Goal: Transaction & Acquisition: Purchase product/service

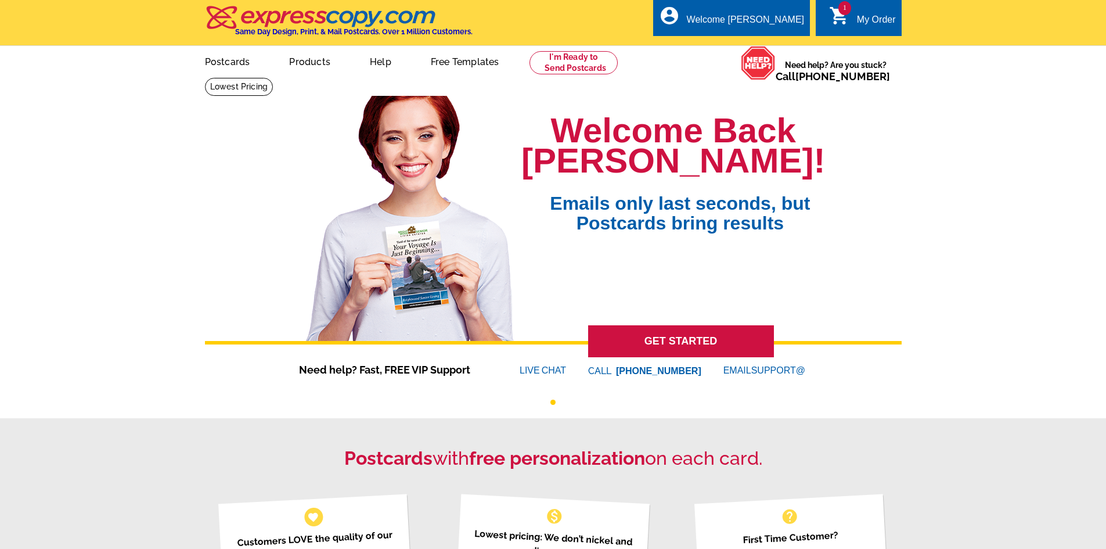
click at [835, 10] on icon "shopping_cart" at bounding box center [839, 15] width 21 height 21
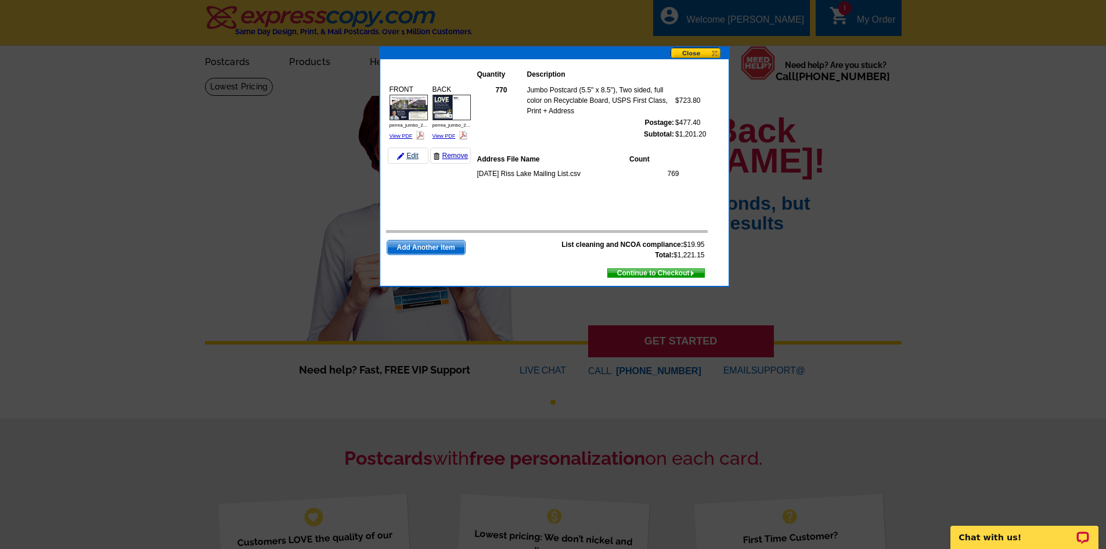
click at [418, 156] on link "Edit" at bounding box center [408, 156] width 41 height 16
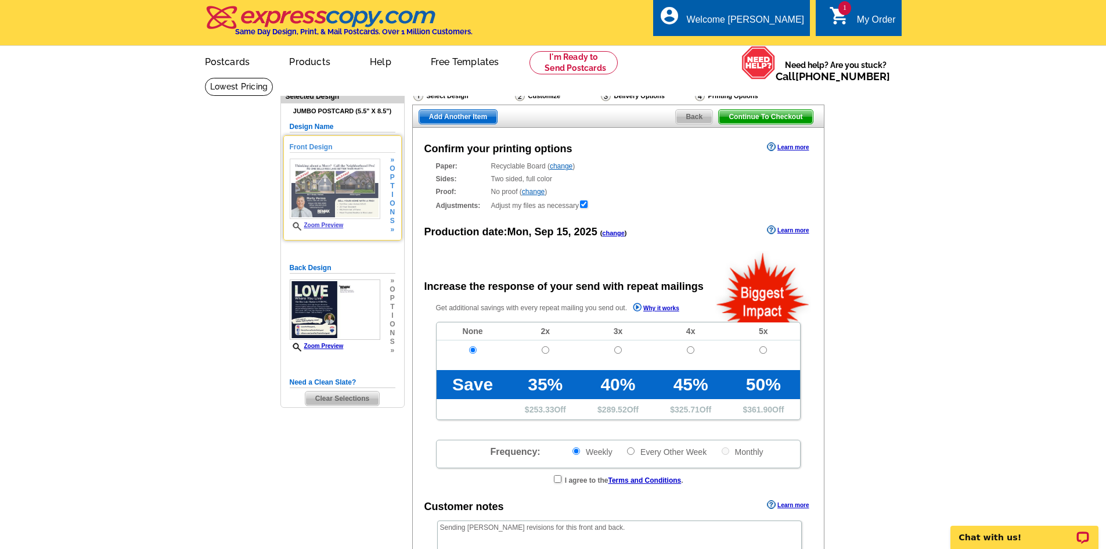
radio input "false"
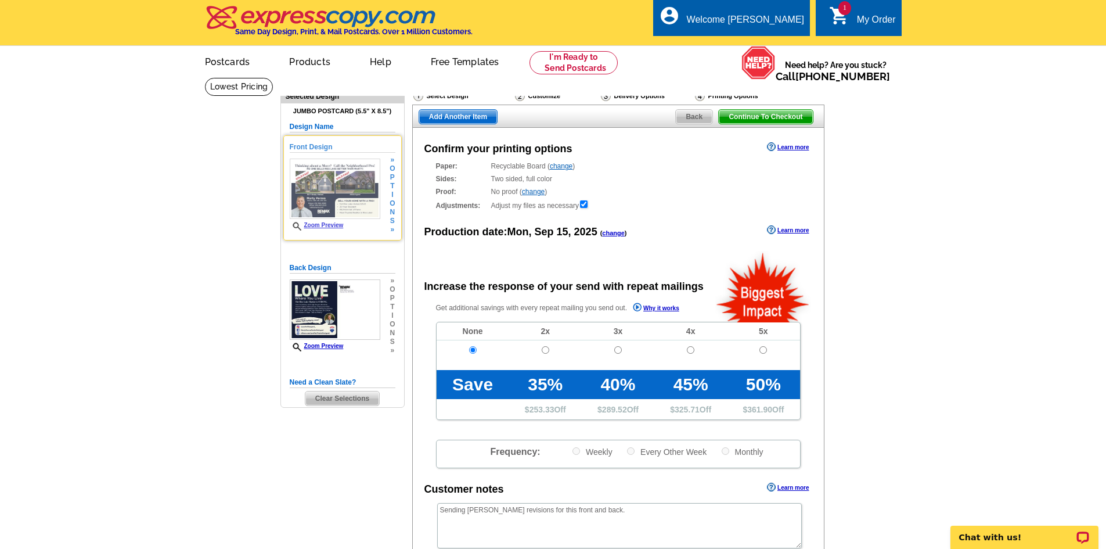
click at [356, 197] on img at bounding box center [335, 189] width 91 height 60
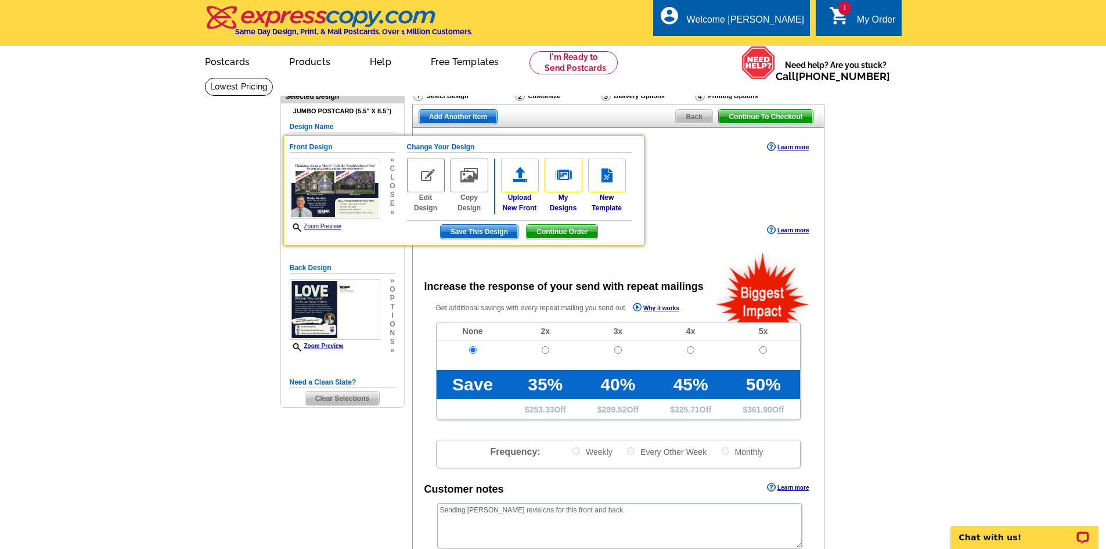
click at [337, 395] on span "Clear Selections" at bounding box center [342, 398] width 74 height 14
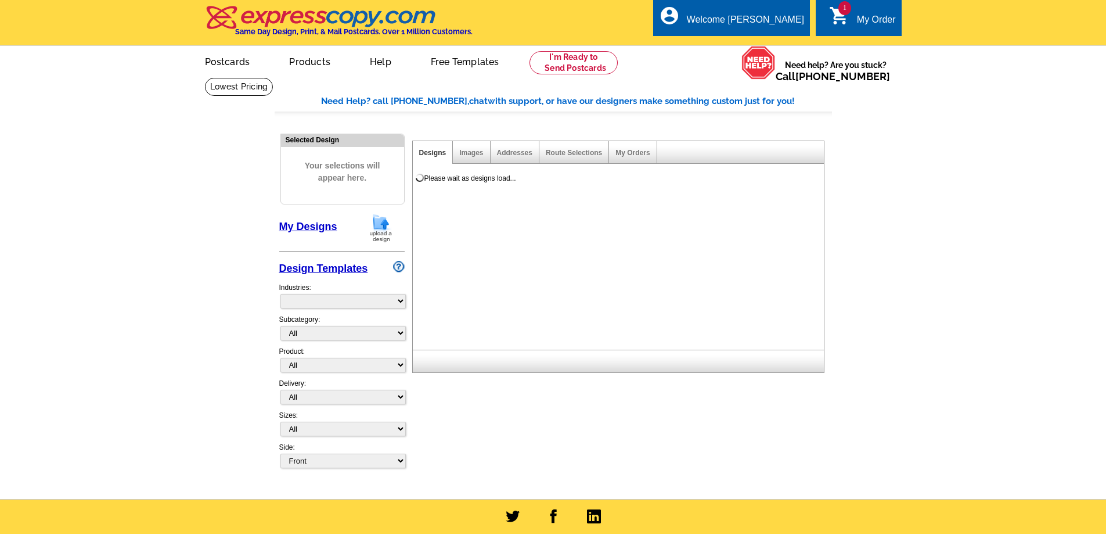
select select "785"
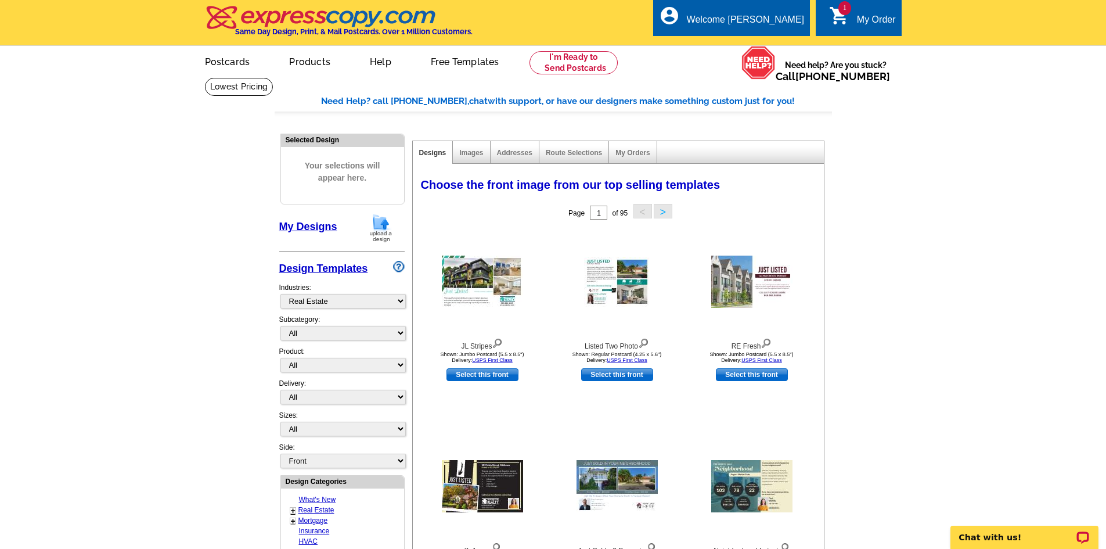
click at [324, 226] on link "My Designs" at bounding box center [308, 227] width 58 height 12
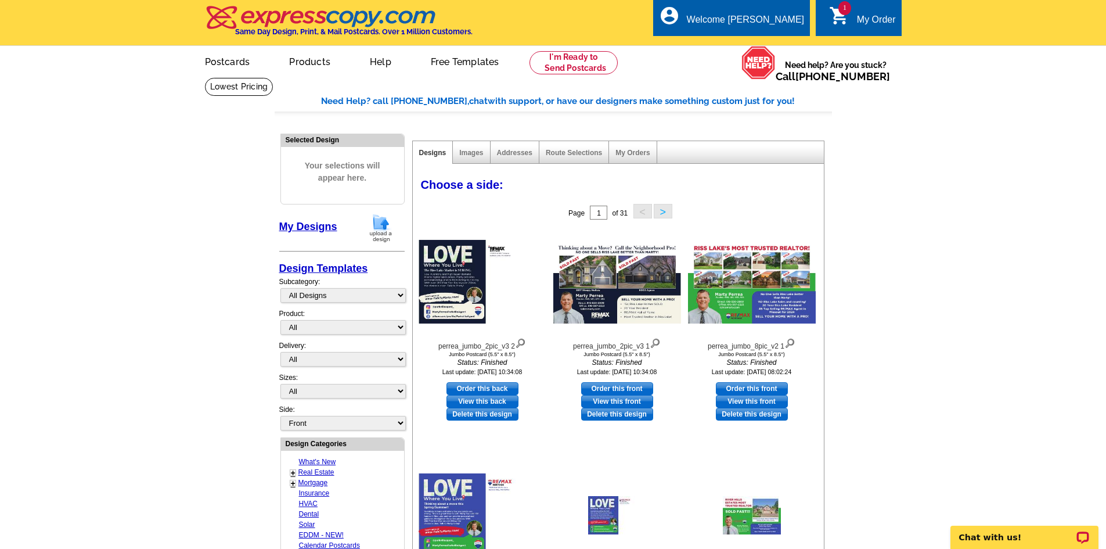
click at [458, 159] on div "Images" at bounding box center [471, 152] width 37 height 23
click at [461, 153] on link "Images" at bounding box center [471, 153] width 24 height 8
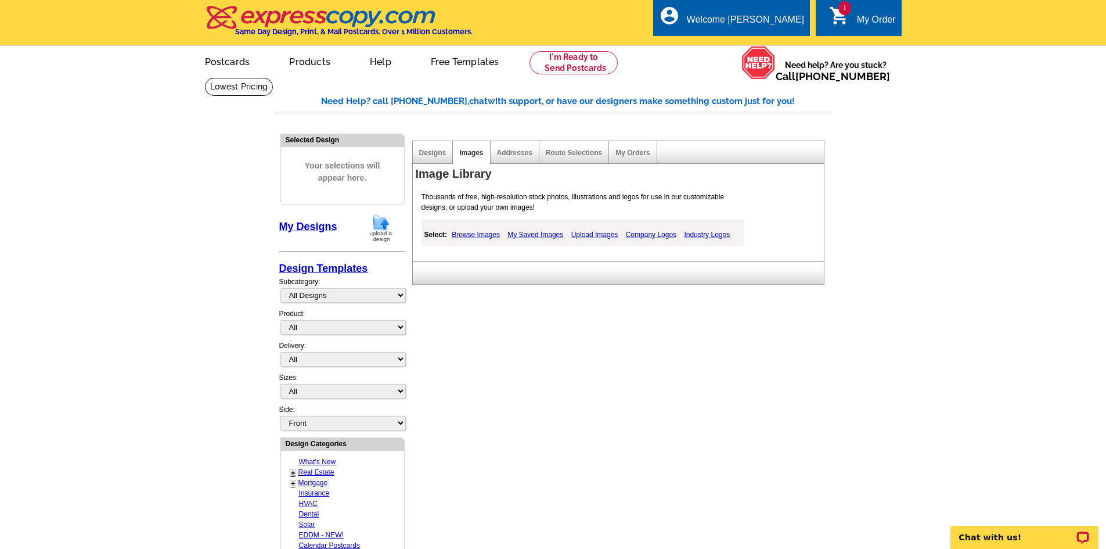
click at [488, 235] on link "Browse Images" at bounding box center [476, 235] width 54 height 14
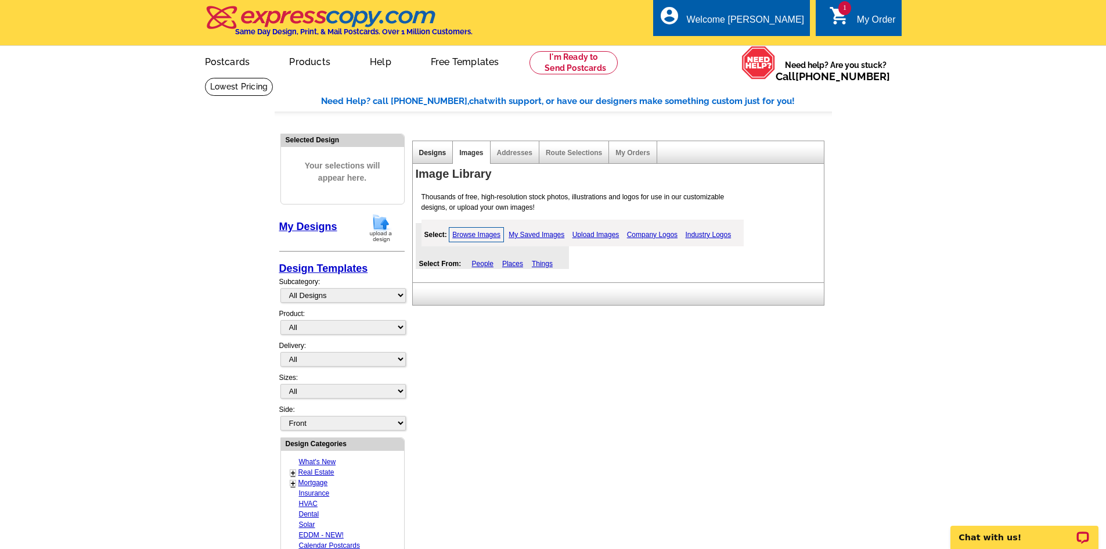
click at [438, 154] on link "Designs" at bounding box center [432, 153] width 27 height 8
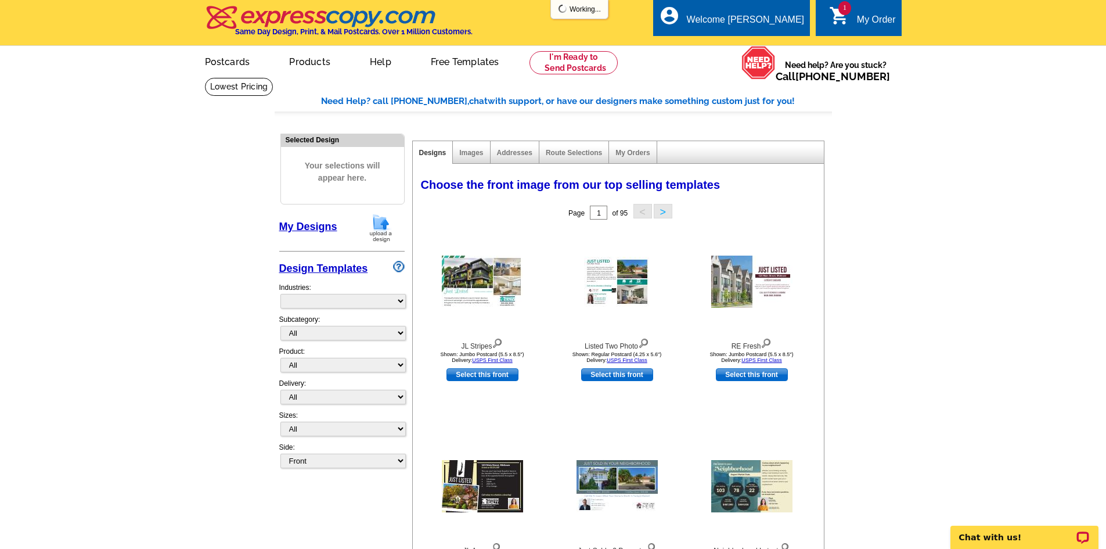
select select "785"
click at [318, 229] on link "My Designs" at bounding box center [308, 227] width 58 height 12
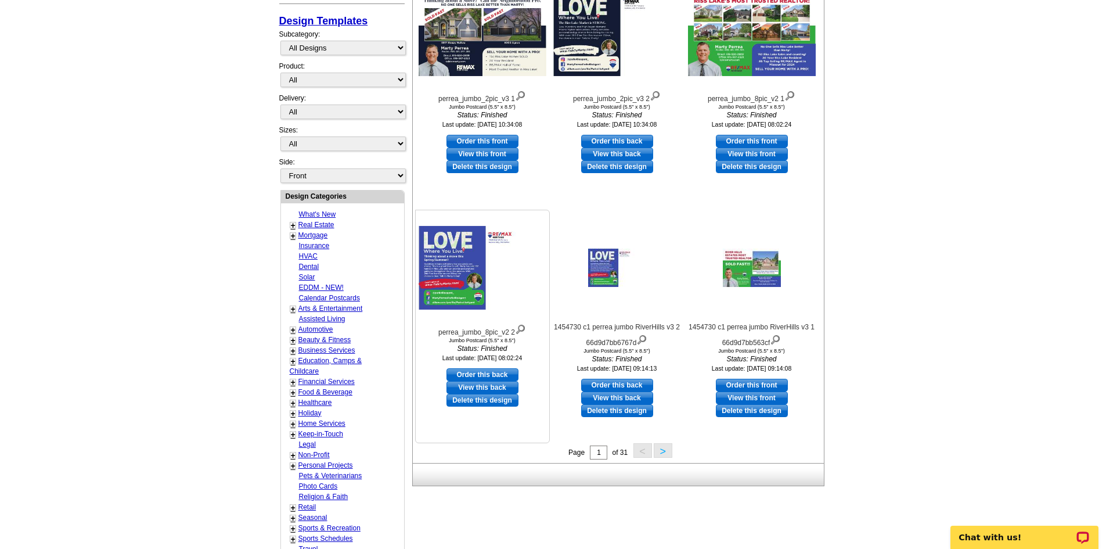
scroll to position [232, 0]
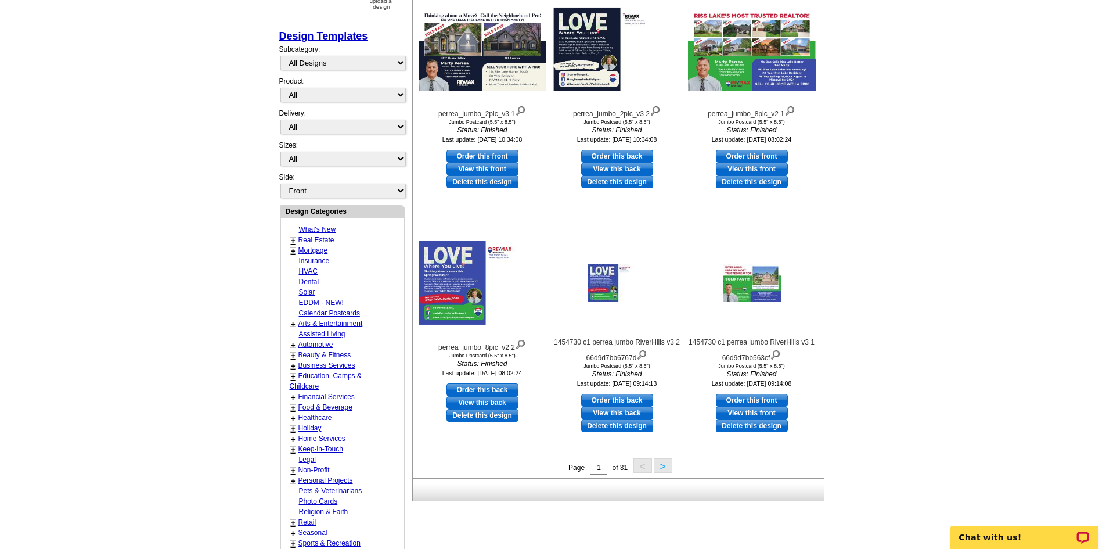
click at [663, 466] on button ">" at bounding box center [663, 465] width 19 height 15
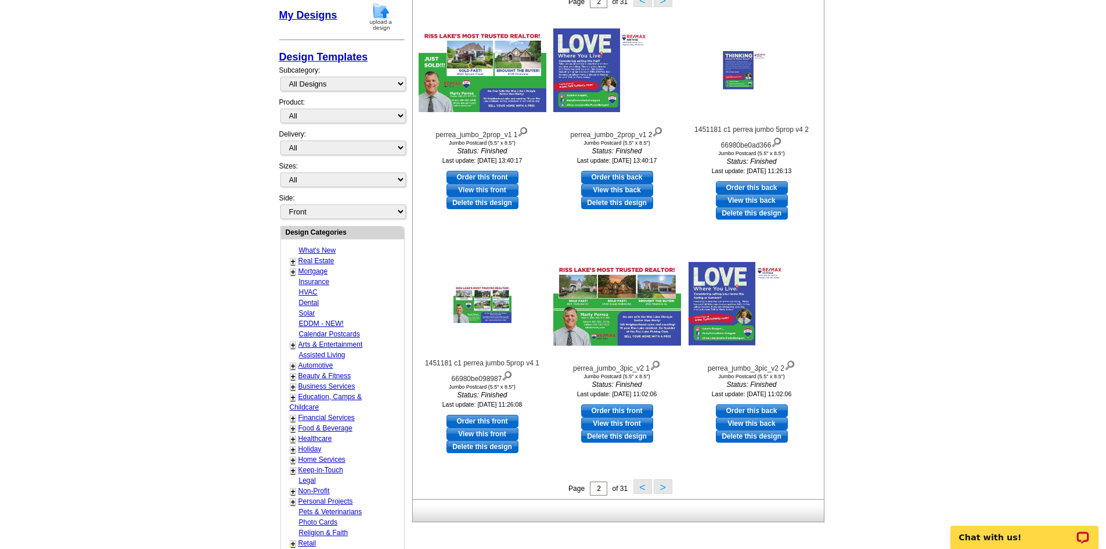
scroll to position [230, 0]
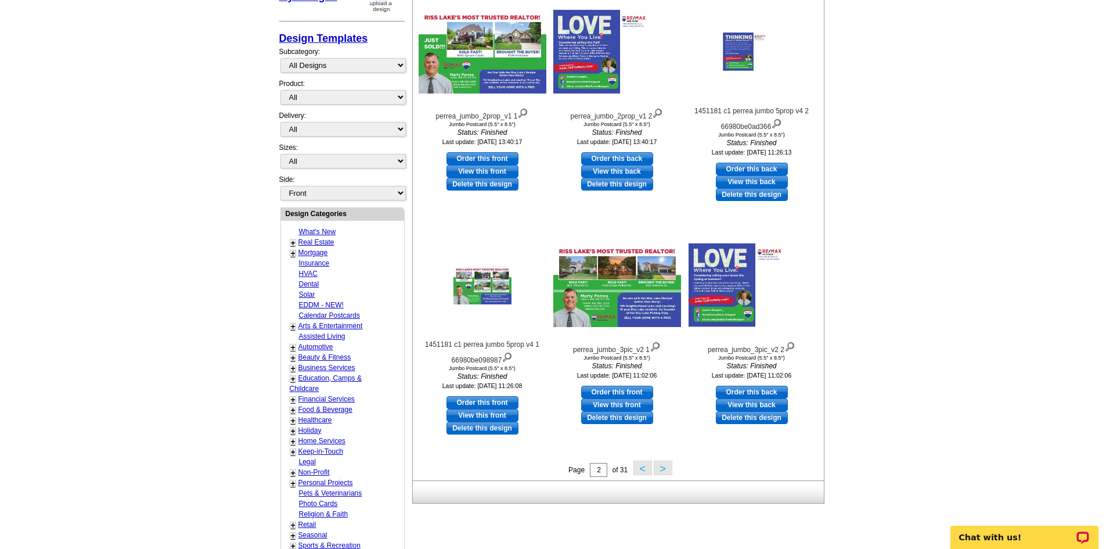
click at [666, 471] on button ">" at bounding box center [663, 468] width 19 height 15
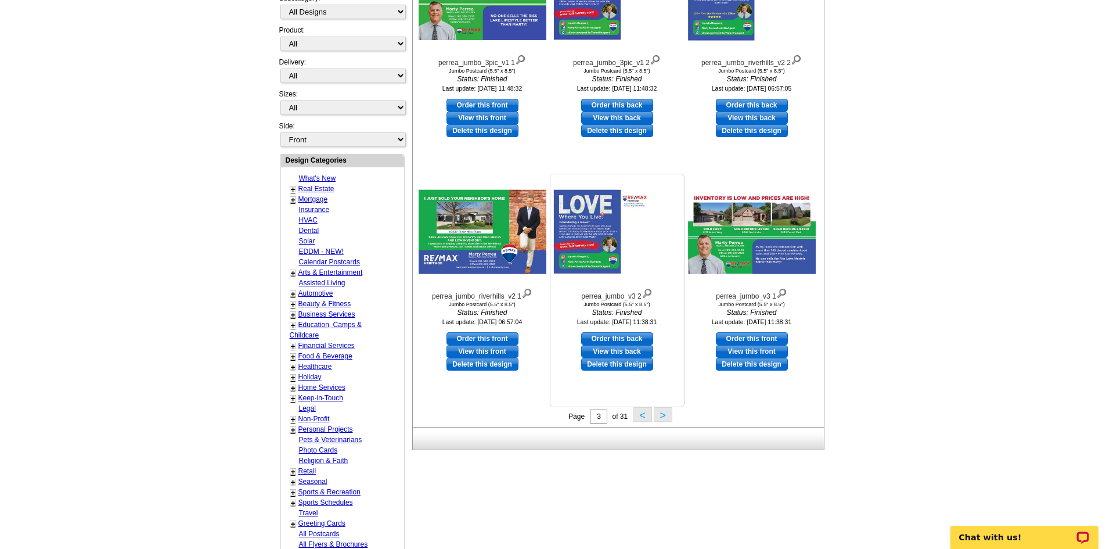
scroll to position [288, 0]
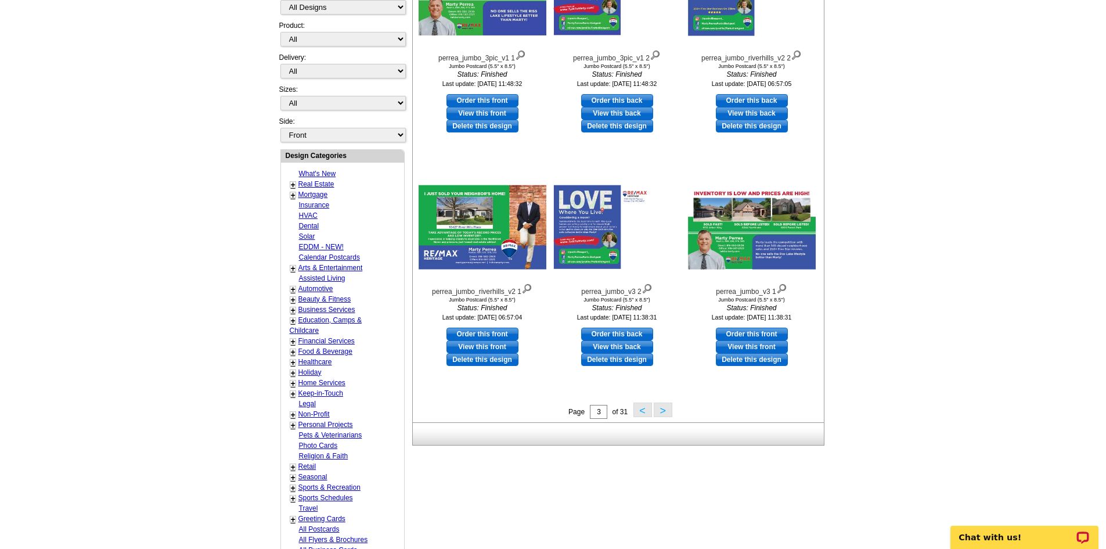
click at [661, 420] on div "Page 3 of 31 < >" at bounding box center [620, 410] width 411 height 17
click at [661, 416] on button ">" at bounding box center [663, 409] width 19 height 15
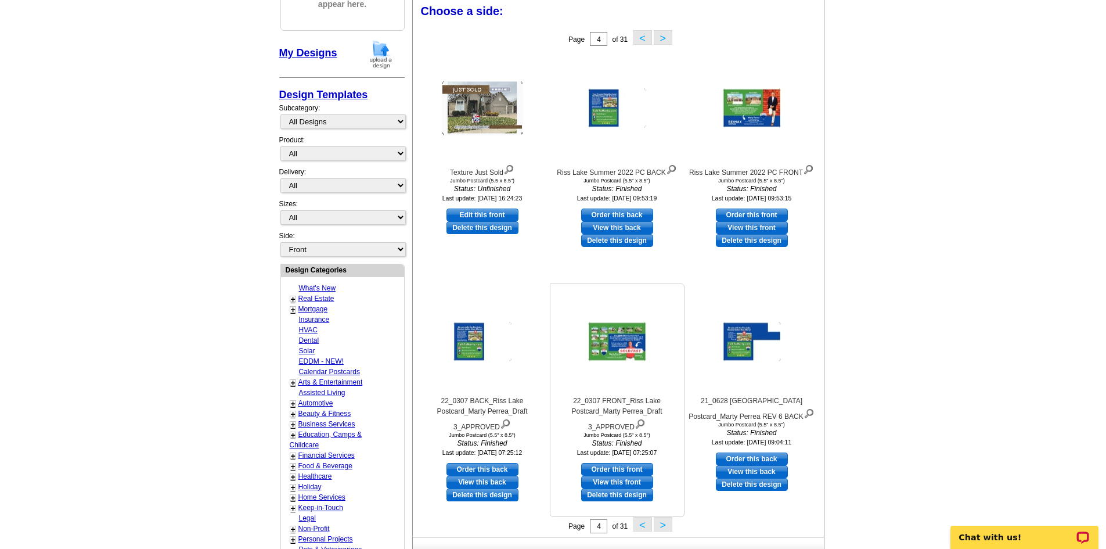
scroll to position [172, 0]
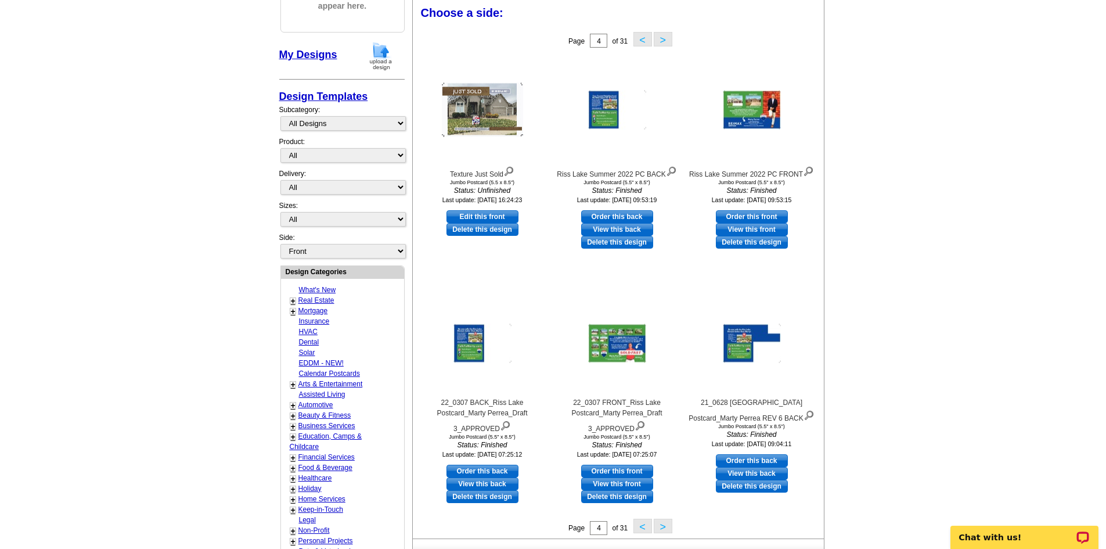
click at [667, 528] on button ">" at bounding box center [663, 526] width 19 height 15
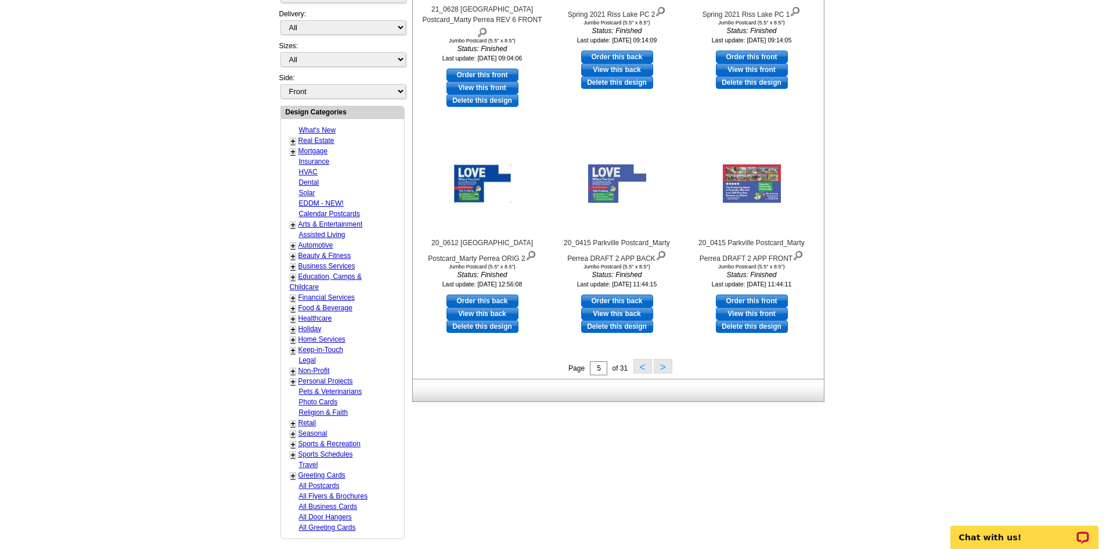
scroll to position [346, 0]
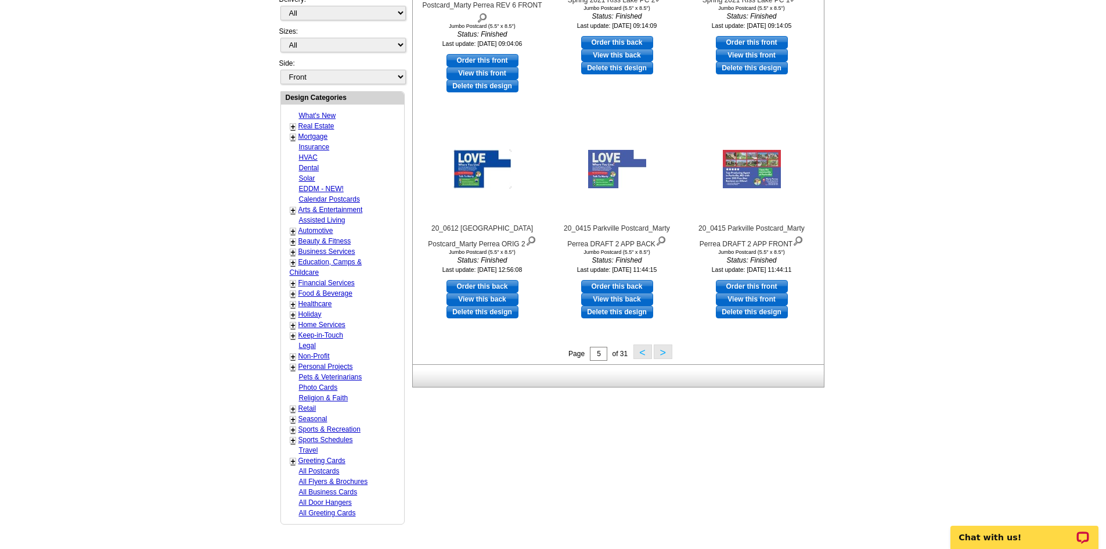
click at [654, 354] on button ">" at bounding box center [663, 351] width 19 height 15
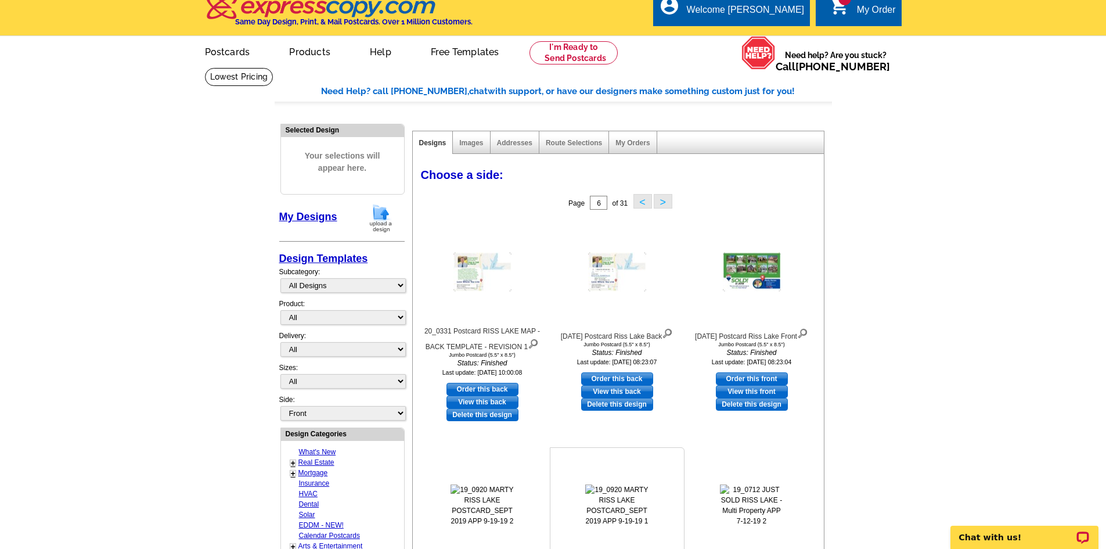
scroll to position [0, 0]
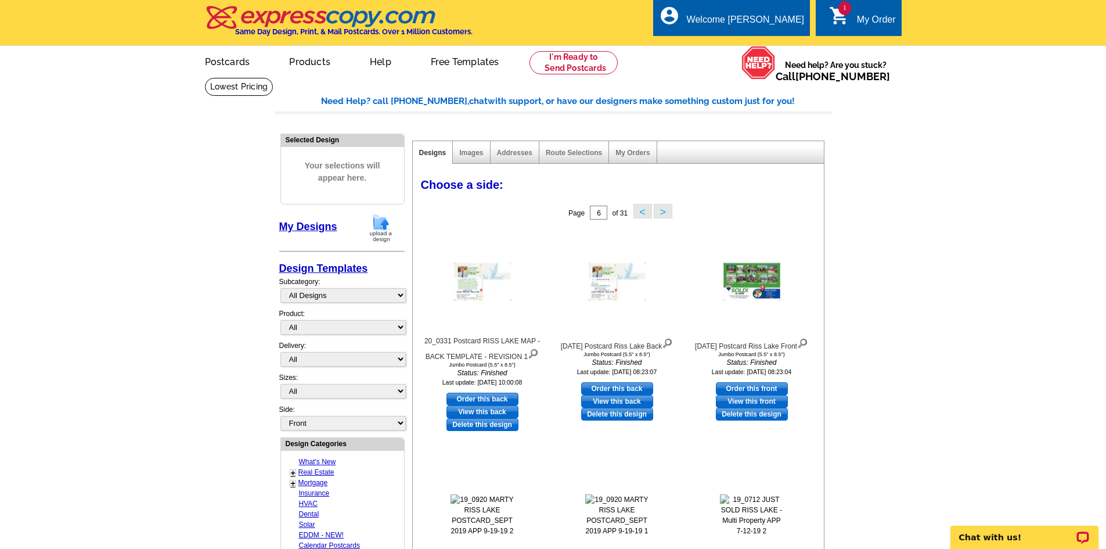
click at [852, 10] on div "1 shopping_cart My Order" at bounding box center [858, 17] width 85 height 37
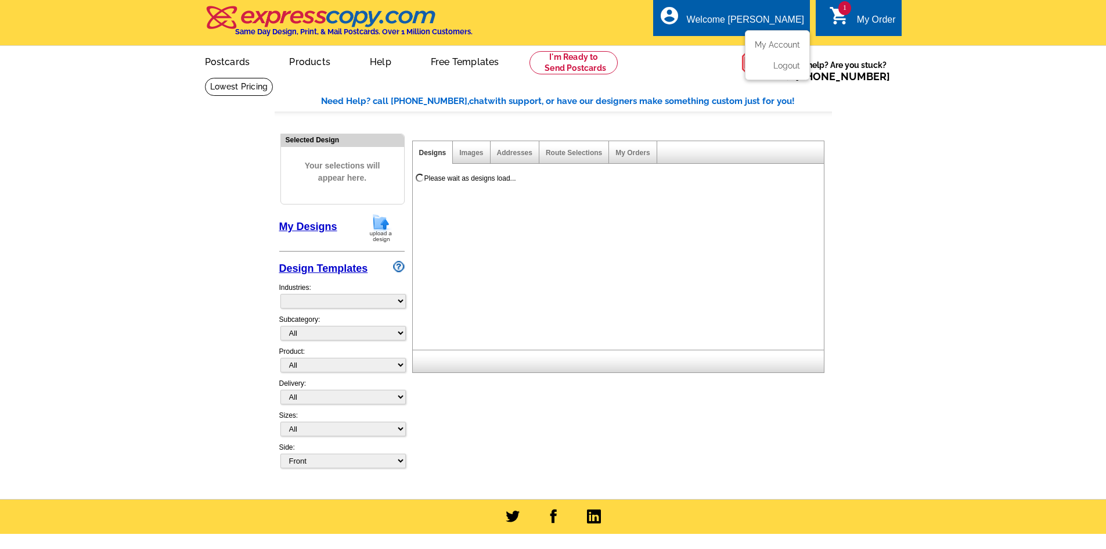
select select "785"
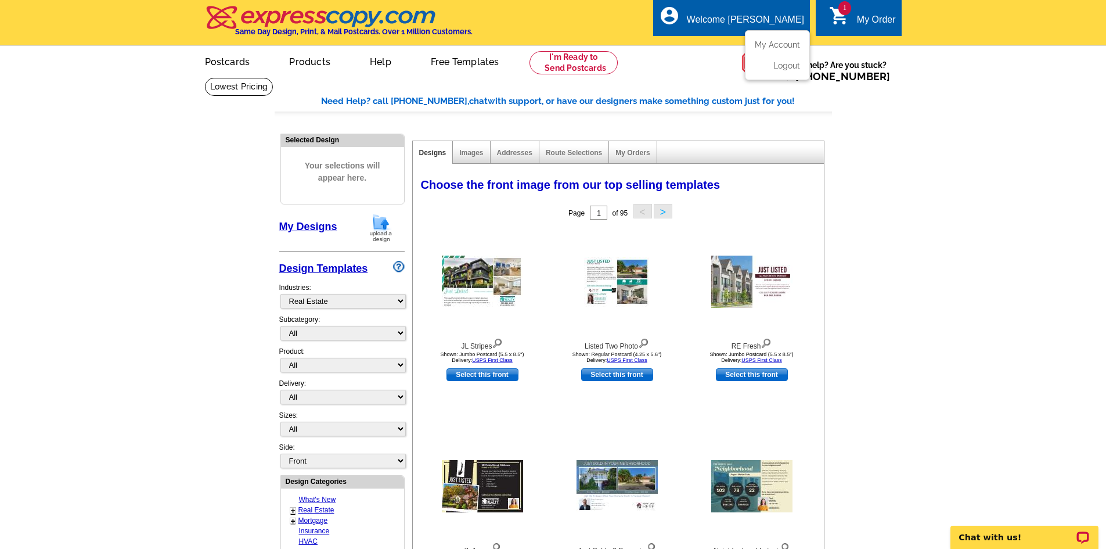
click at [760, 16] on div "Welcome [PERSON_NAME]" at bounding box center [745, 23] width 117 height 16
click at [769, 43] on link "My Account" at bounding box center [775, 44] width 50 height 10
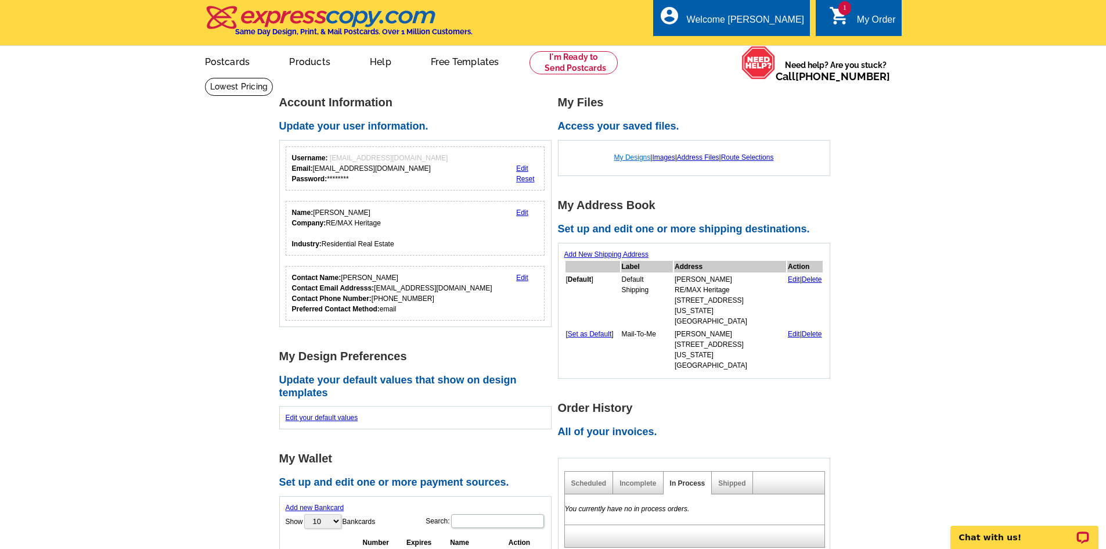
click at [619, 155] on link "My Designs" at bounding box center [632, 157] width 37 height 8
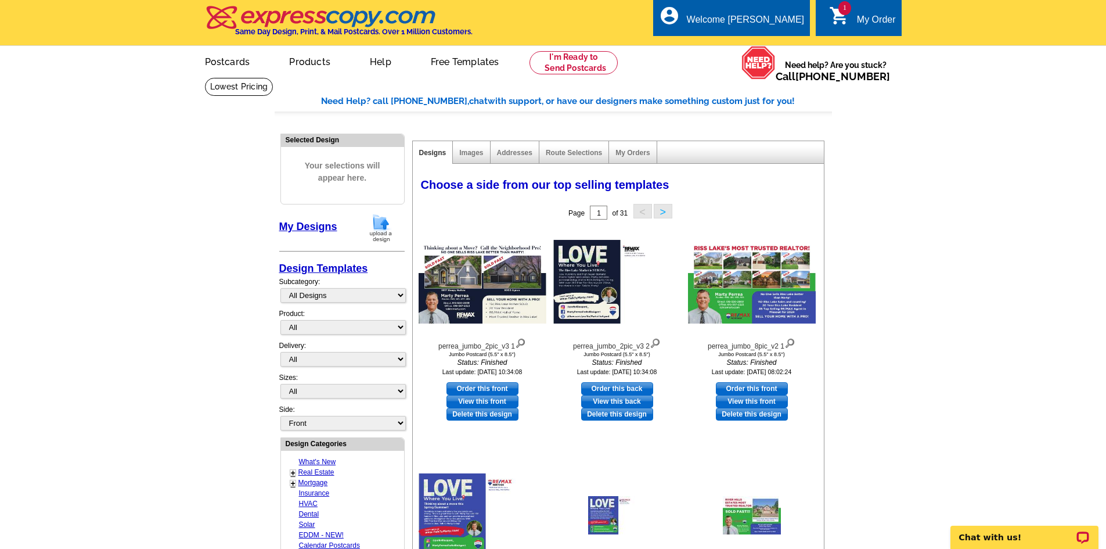
click at [850, 13] on link "1 shopping_cart My Order" at bounding box center [862, 20] width 67 height 15
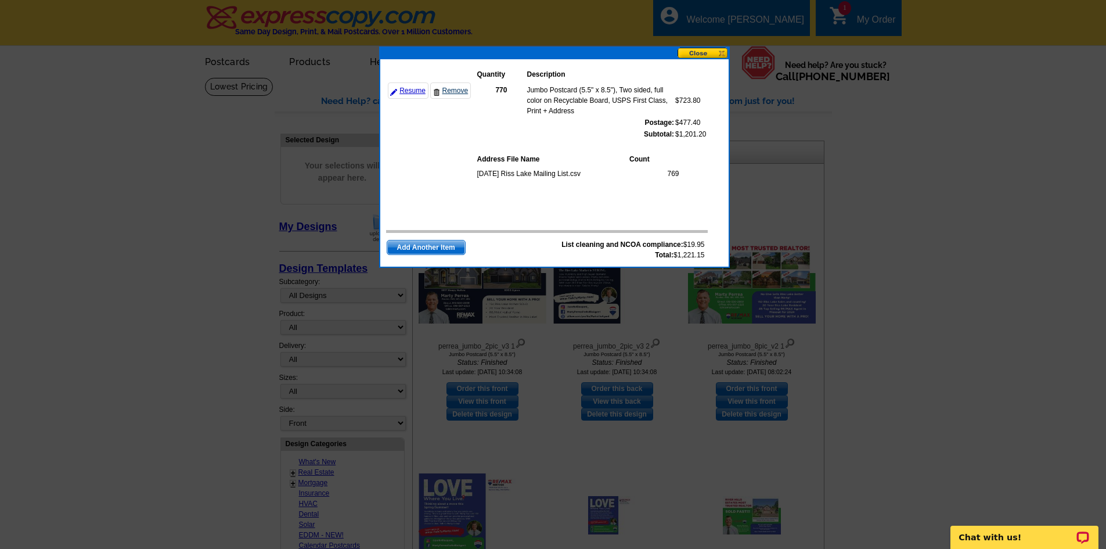
click at [449, 91] on link "Remove" at bounding box center [450, 90] width 41 height 16
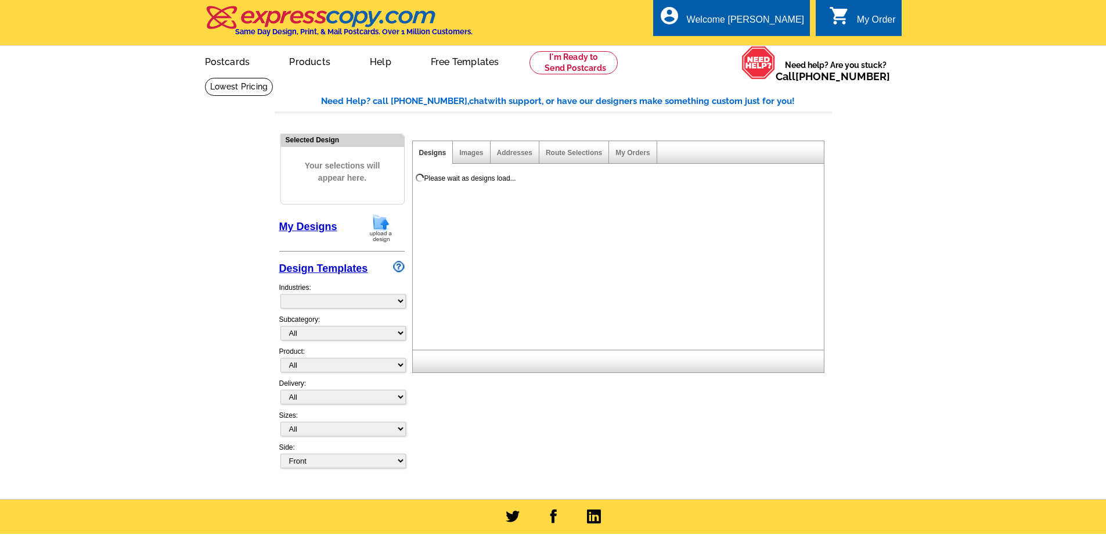
select select "785"
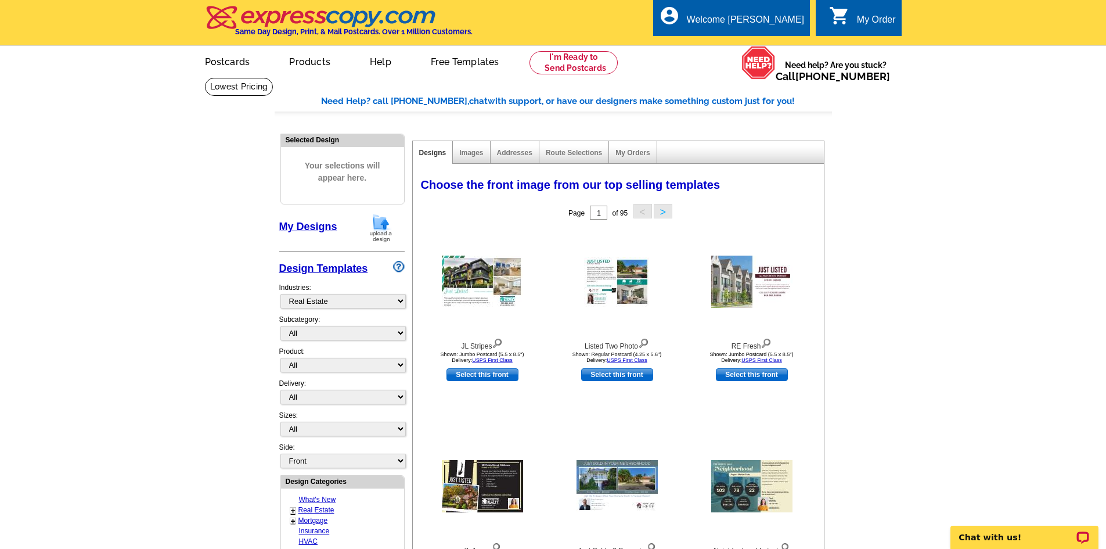
click at [320, 226] on link "My Designs" at bounding box center [308, 227] width 58 height 12
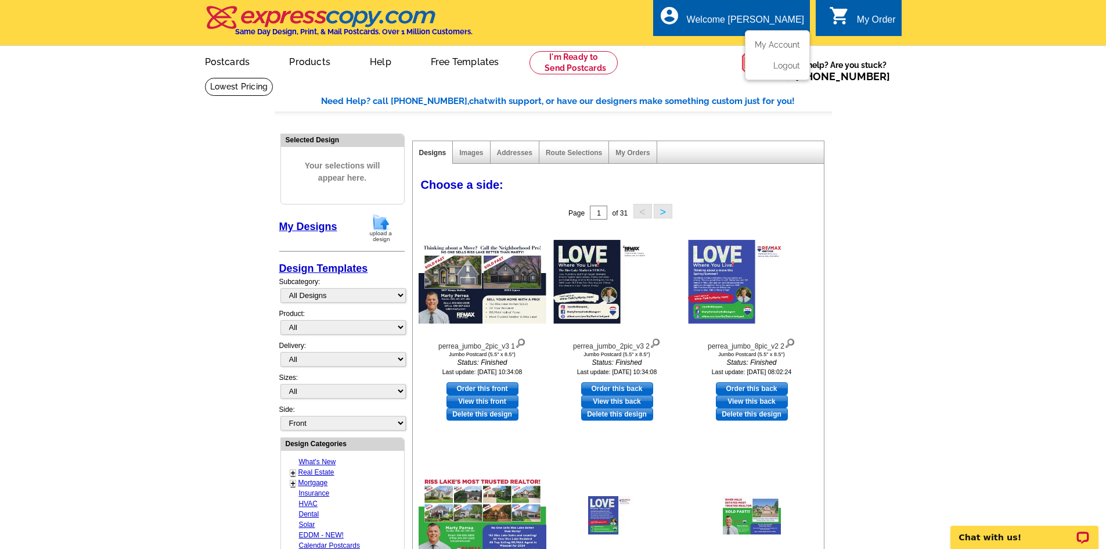
click at [770, 18] on div "Welcome [PERSON_NAME]" at bounding box center [745, 23] width 117 height 16
click at [783, 44] on link "My Account" at bounding box center [775, 44] width 50 height 10
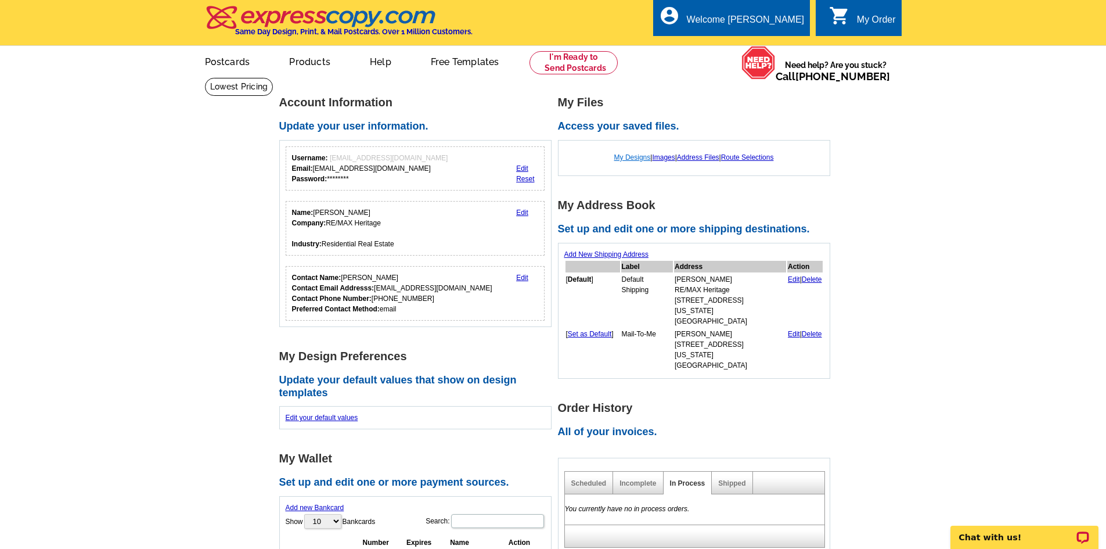
click at [623, 157] on link "My Designs" at bounding box center [632, 157] width 37 height 8
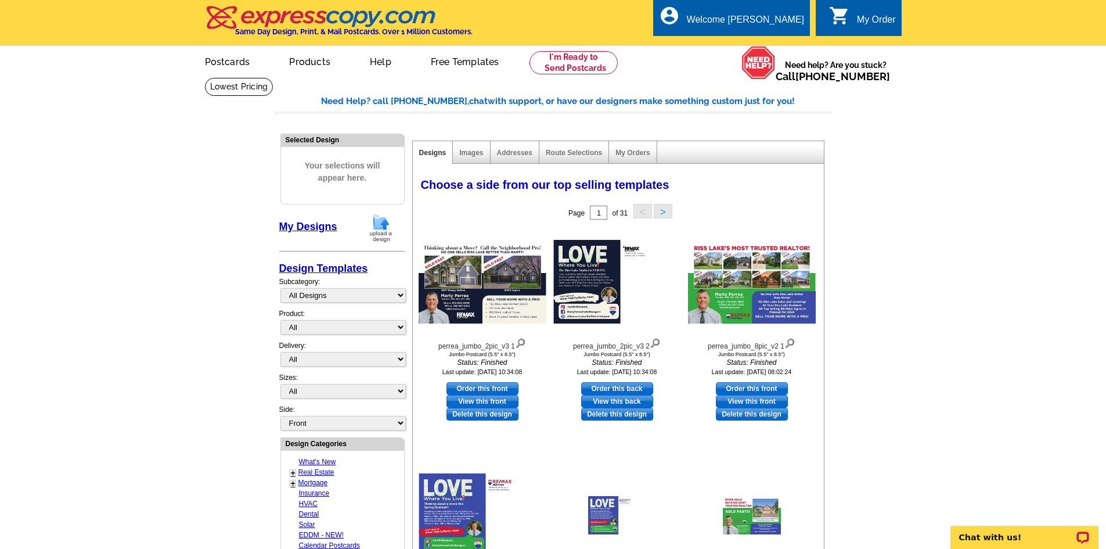
click at [302, 227] on link "My Designs" at bounding box center [308, 227] width 58 height 12
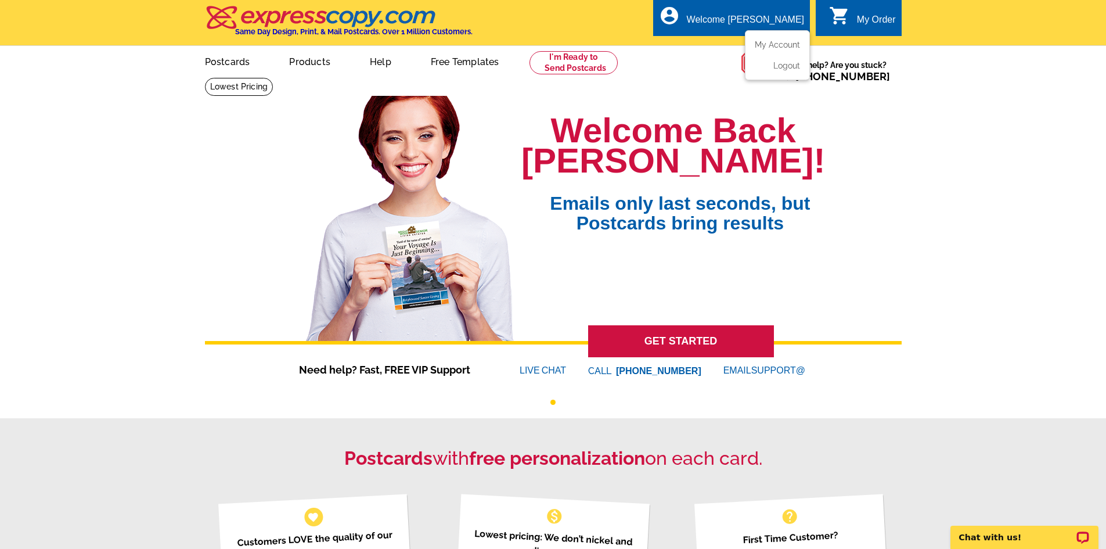
click at [761, 39] on ul "My Account Logout" at bounding box center [777, 55] width 65 height 50
click at [768, 41] on link "My Account" at bounding box center [775, 44] width 50 height 10
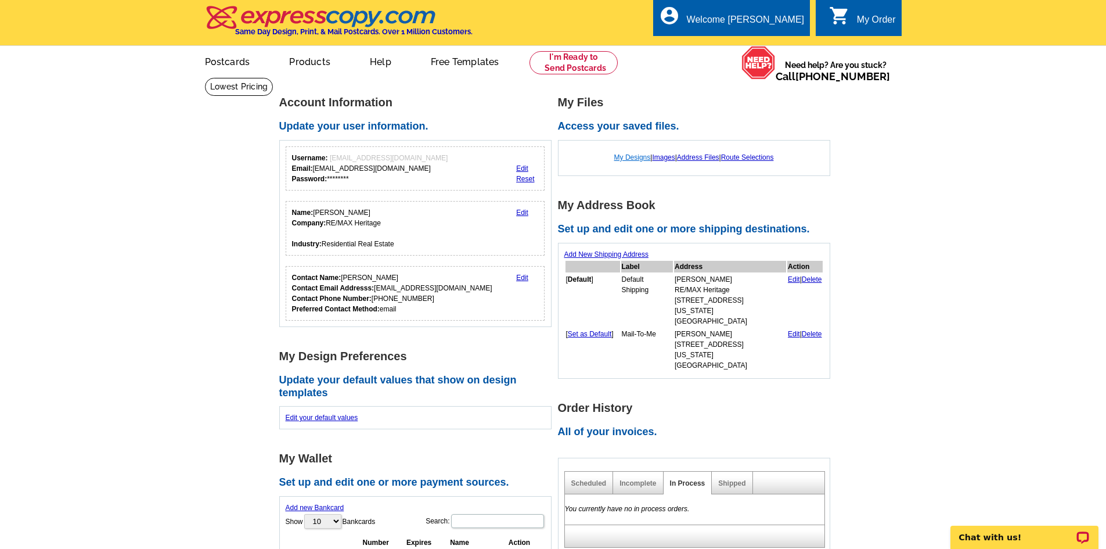
click at [617, 154] on link "My Designs" at bounding box center [632, 157] width 37 height 8
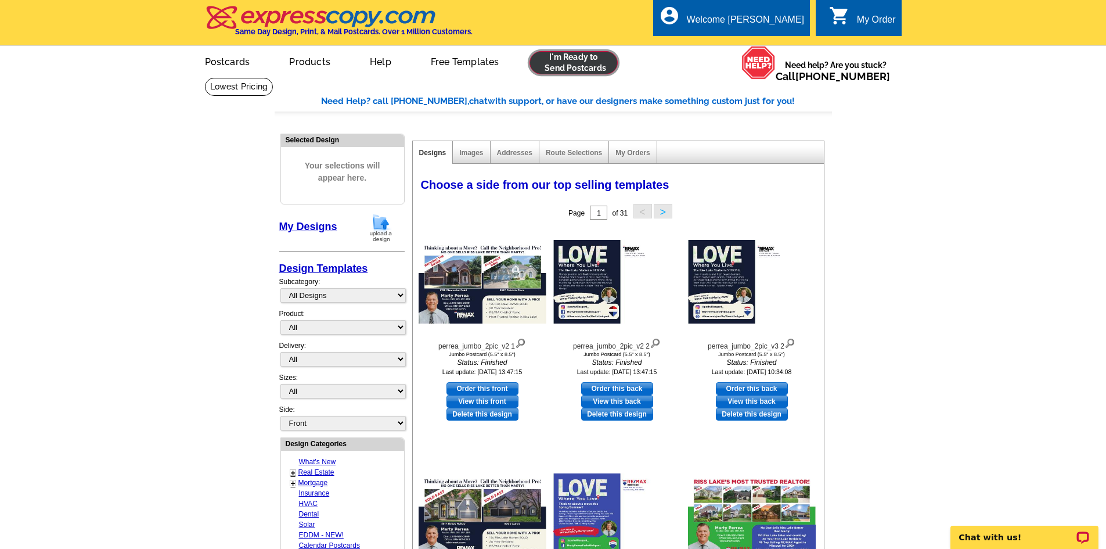
click at [575, 68] on link at bounding box center [574, 62] width 89 height 23
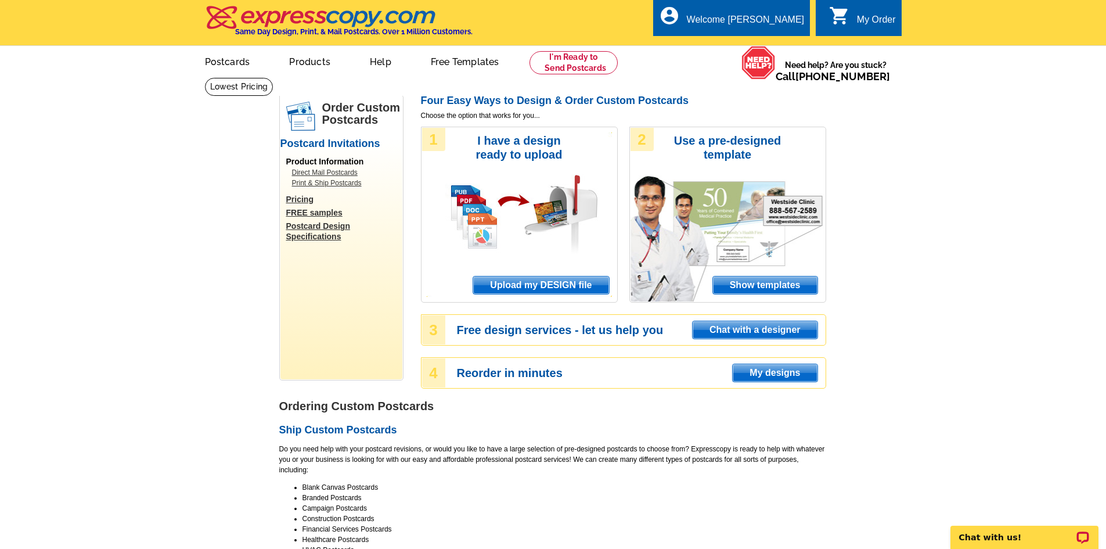
click at [763, 287] on span "Show templates" at bounding box center [765, 284] width 105 height 17
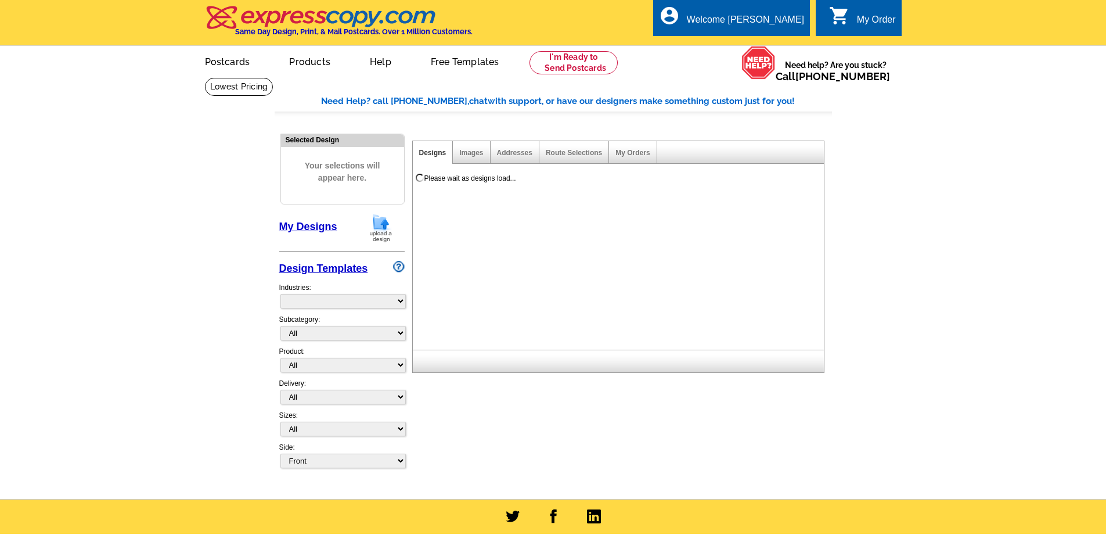
select select "971"
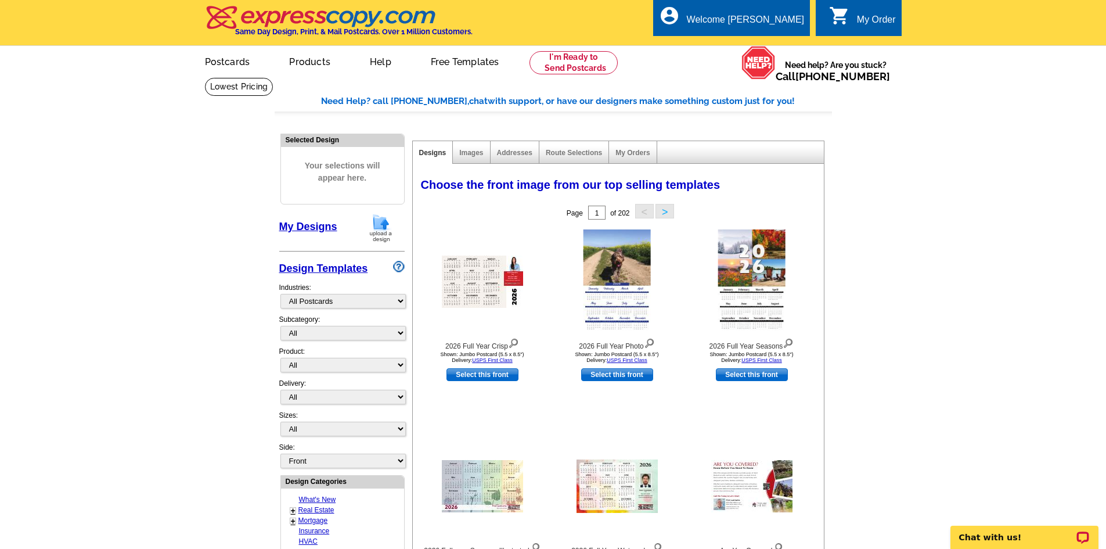
click at [328, 230] on link "My Designs" at bounding box center [308, 227] width 58 height 12
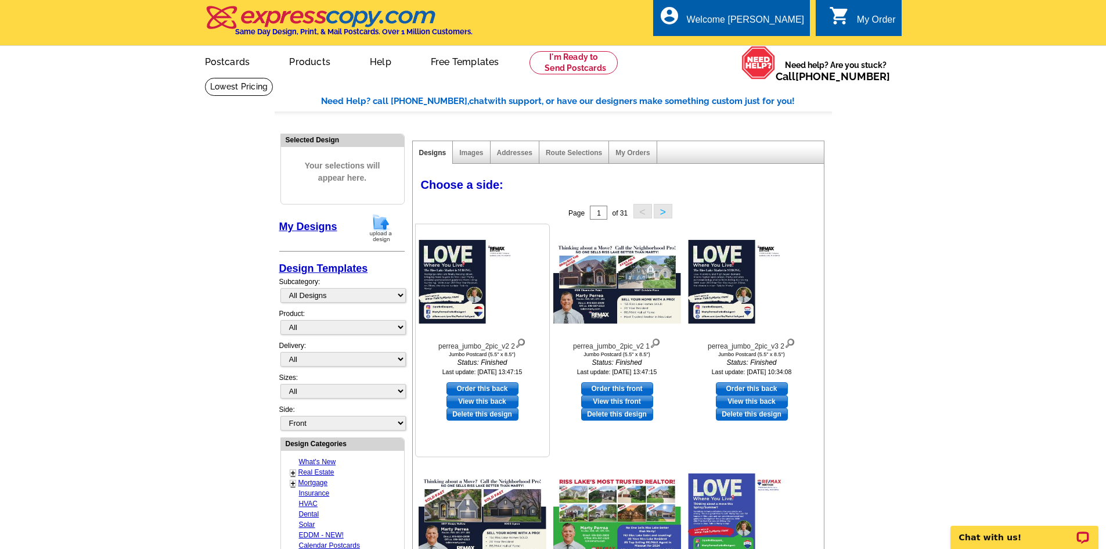
click at [500, 387] on link "Order this back" at bounding box center [483, 388] width 72 height 13
select select "2"
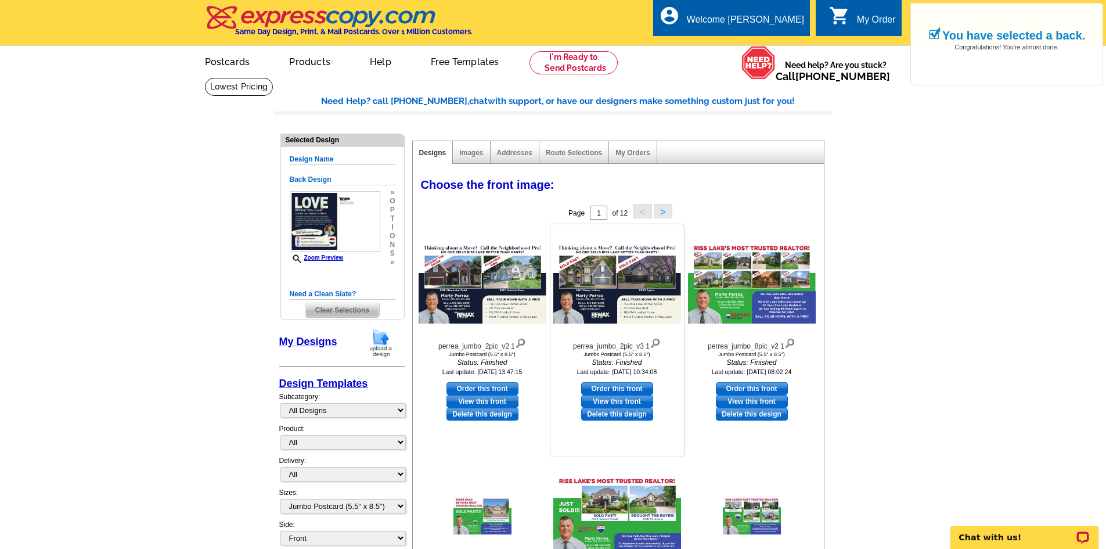
click at [607, 383] on link "Order this front" at bounding box center [617, 388] width 72 height 13
select select "back"
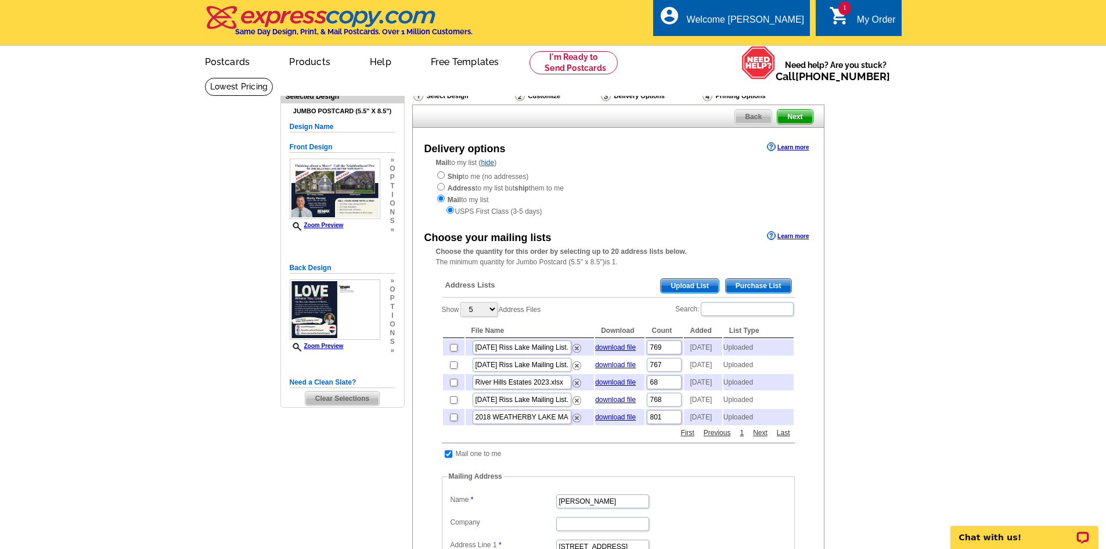
click at [357, 399] on span "Clear Selections" at bounding box center [342, 398] width 74 height 14
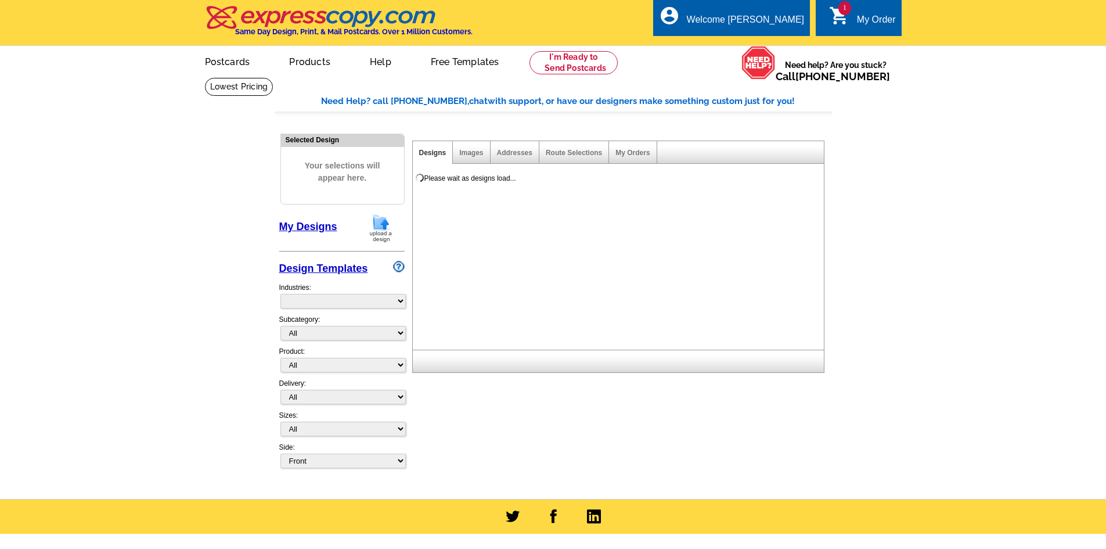
select select "785"
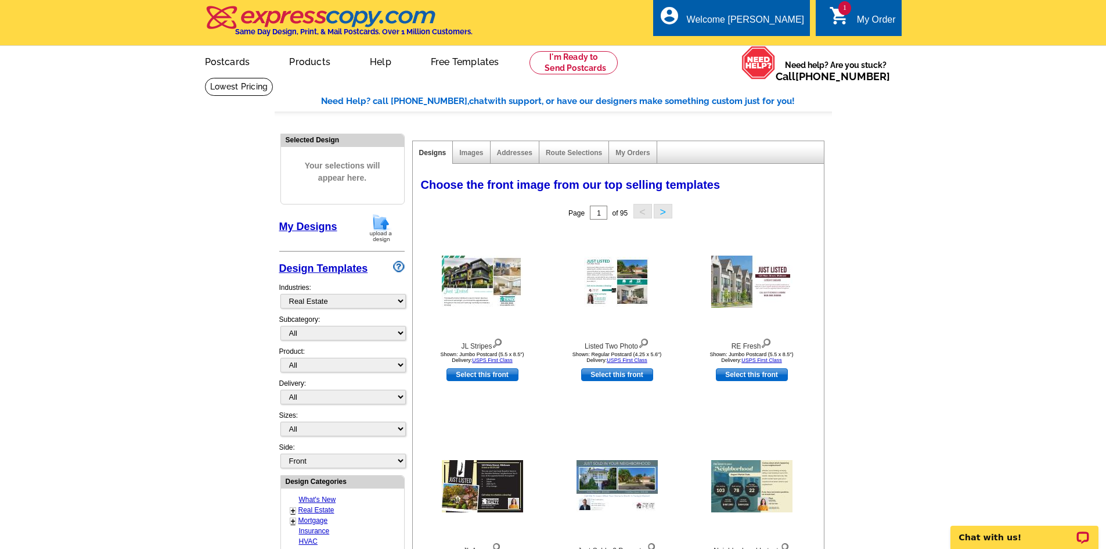
click at [321, 228] on link "My Designs" at bounding box center [308, 227] width 58 height 12
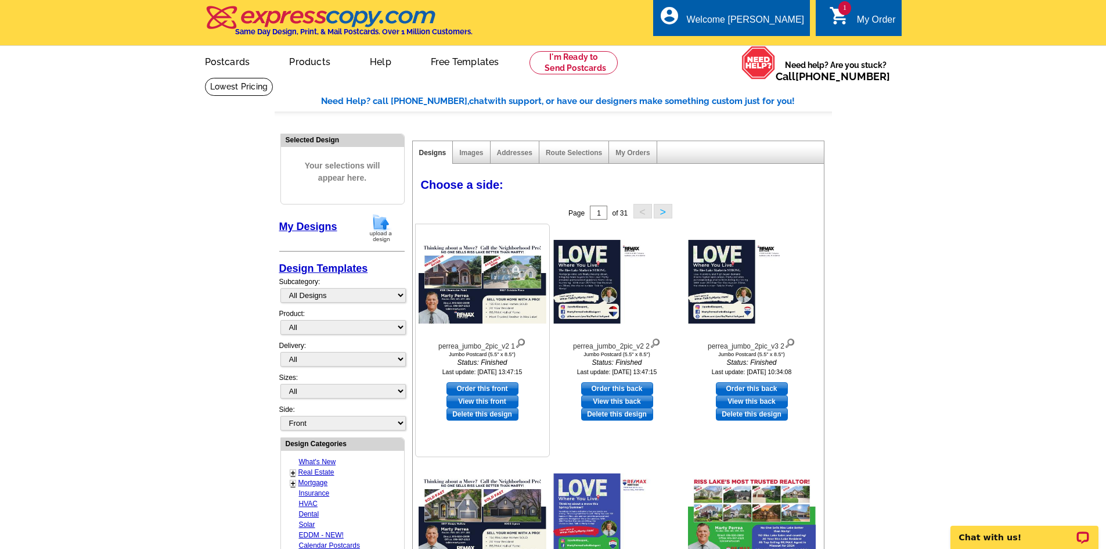
click at [497, 389] on link "Order this front" at bounding box center [483, 388] width 72 height 13
select select "2"
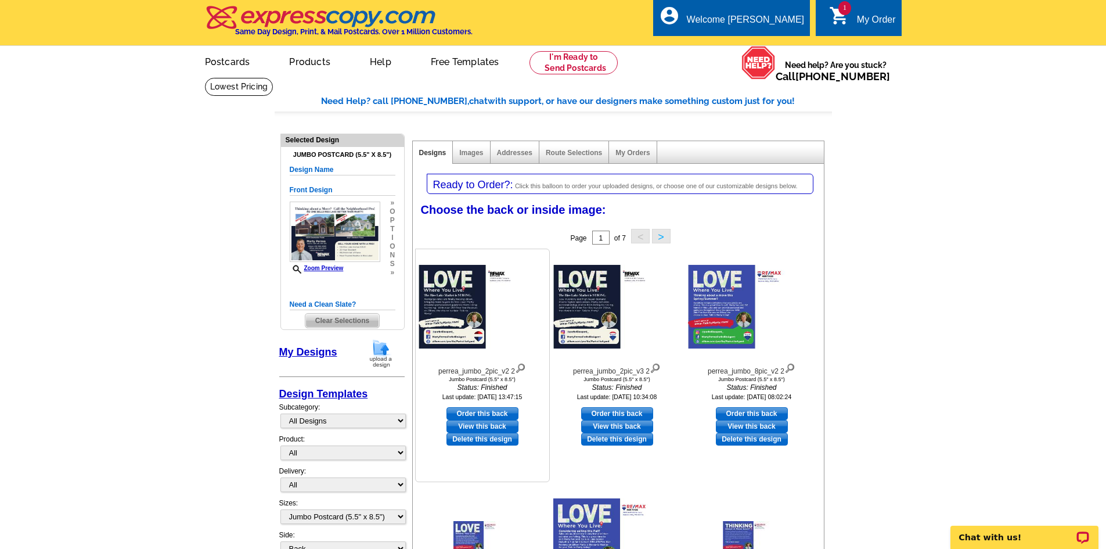
click at [497, 412] on link "Order this back" at bounding box center [483, 413] width 72 height 13
select select "front"
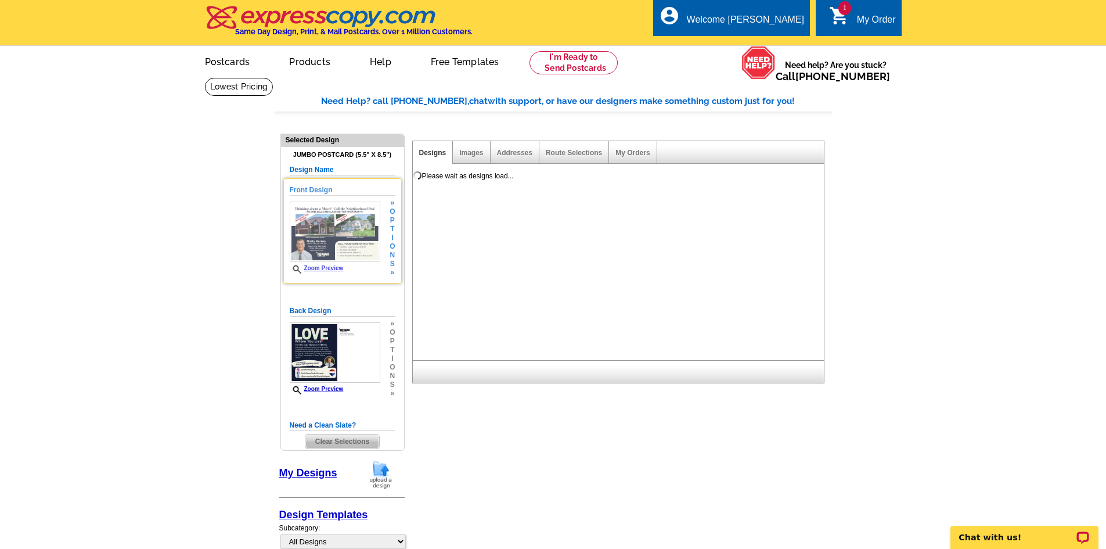
click at [332, 269] on link "Zoom Preview" at bounding box center [317, 268] width 54 height 6
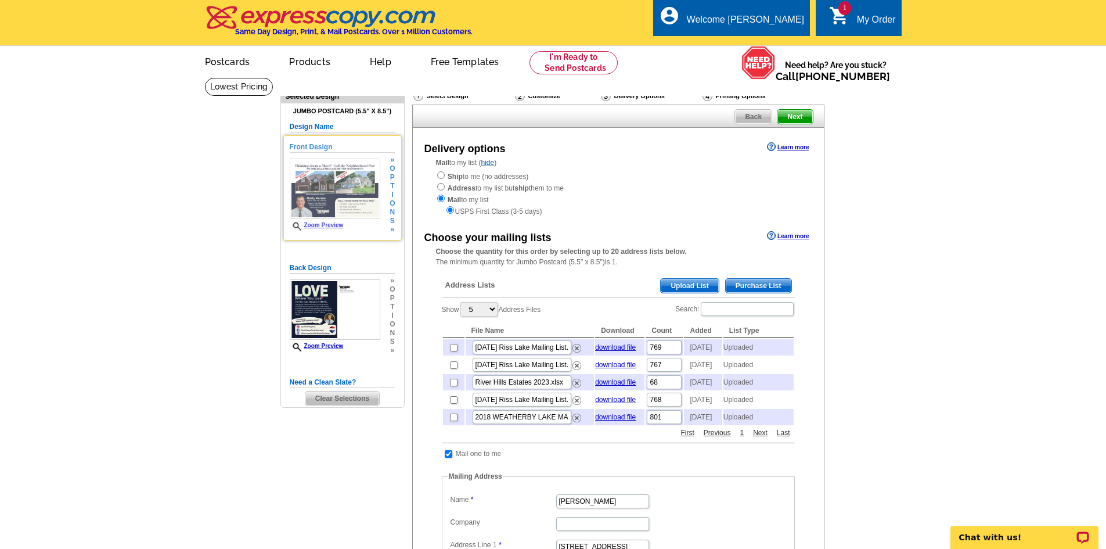
click at [333, 224] on link "Zoom Preview" at bounding box center [317, 225] width 54 height 6
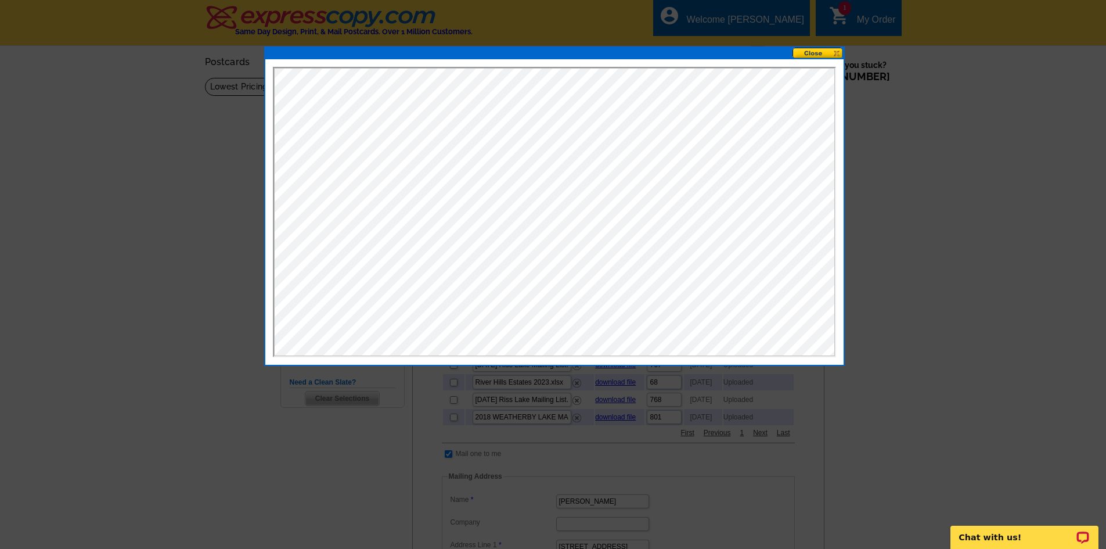
click at [807, 49] on button at bounding box center [818, 53] width 51 height 11
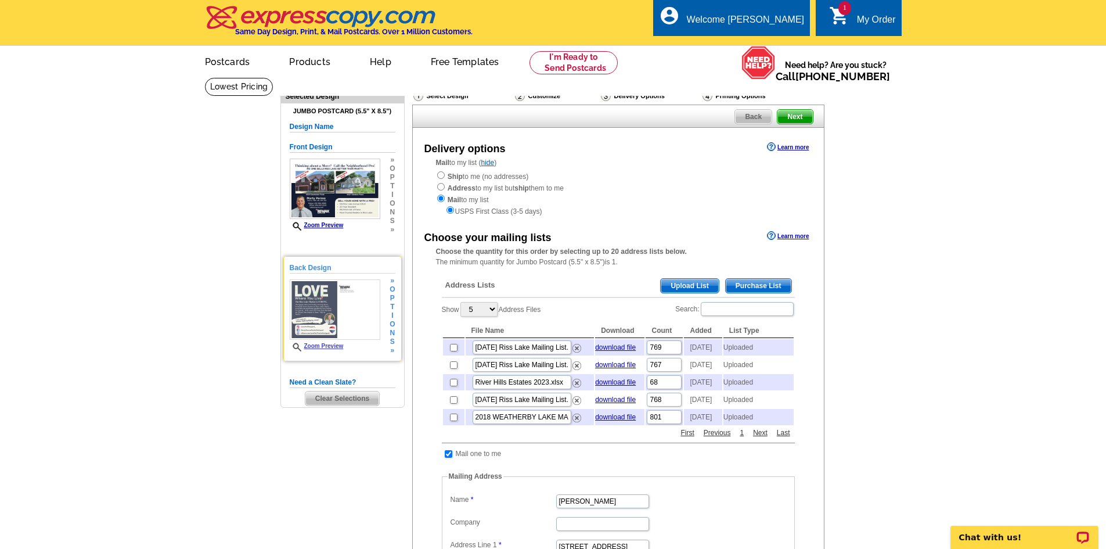
click at [321, 303] on img at bounding box center [335, 309] width 91 height 60
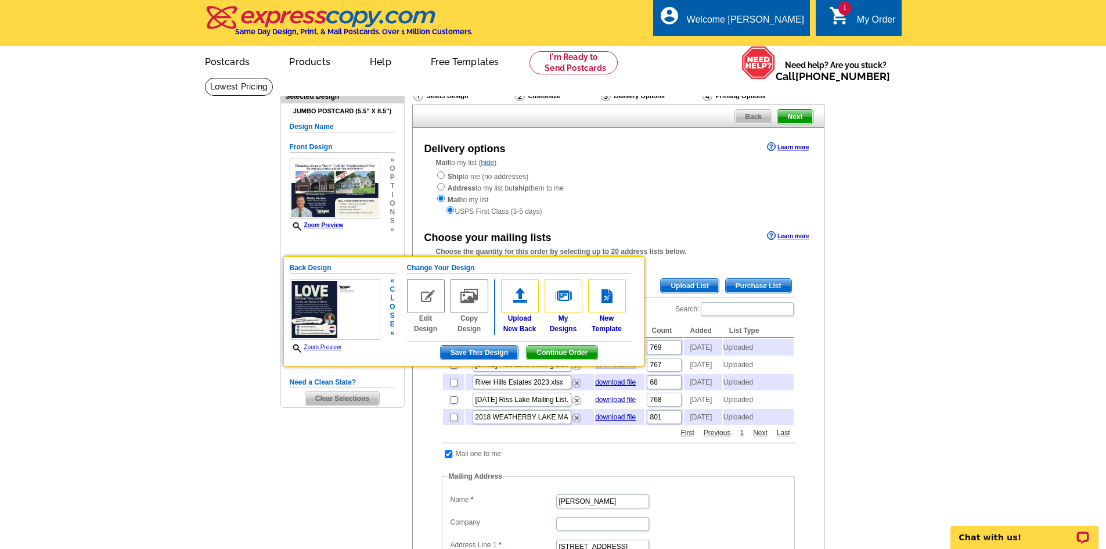
click at [336, 347] on link "Zoom Preview" at bounding box center [316, 347] width 52 height 6
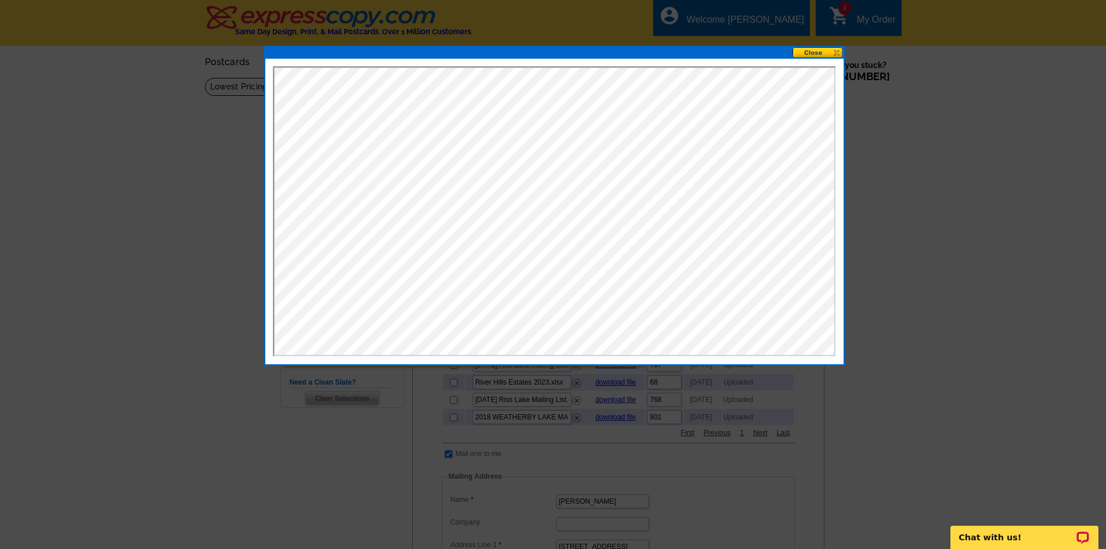
click at [826, 51] on button at bounding box center [818, 52] width 51 height 11
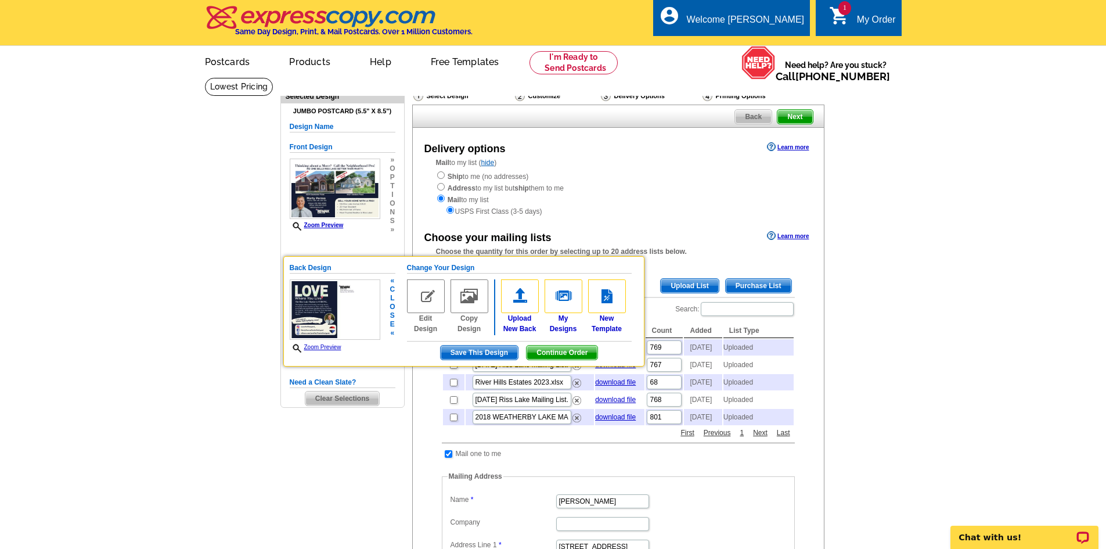
click at [566, 351] on span "Continue Order" at bounding box center [562, 353] width 71 height 14
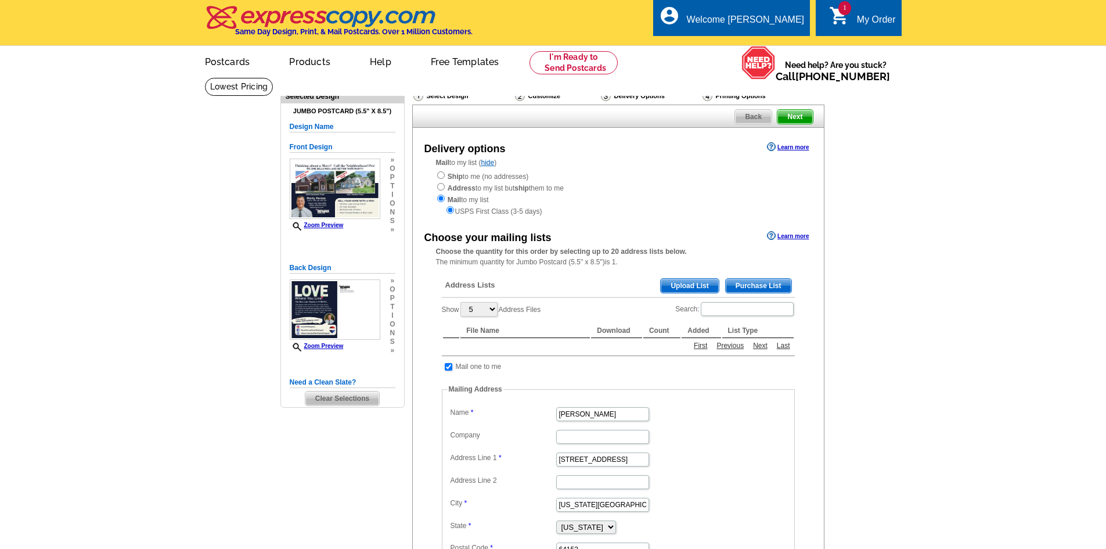
click at [452, 352] on div "Address Lists Purchase List Upload List Show 5 10 25 50 100 Address Files Searc…" at bounding box center [618, 446] width 365 height 355
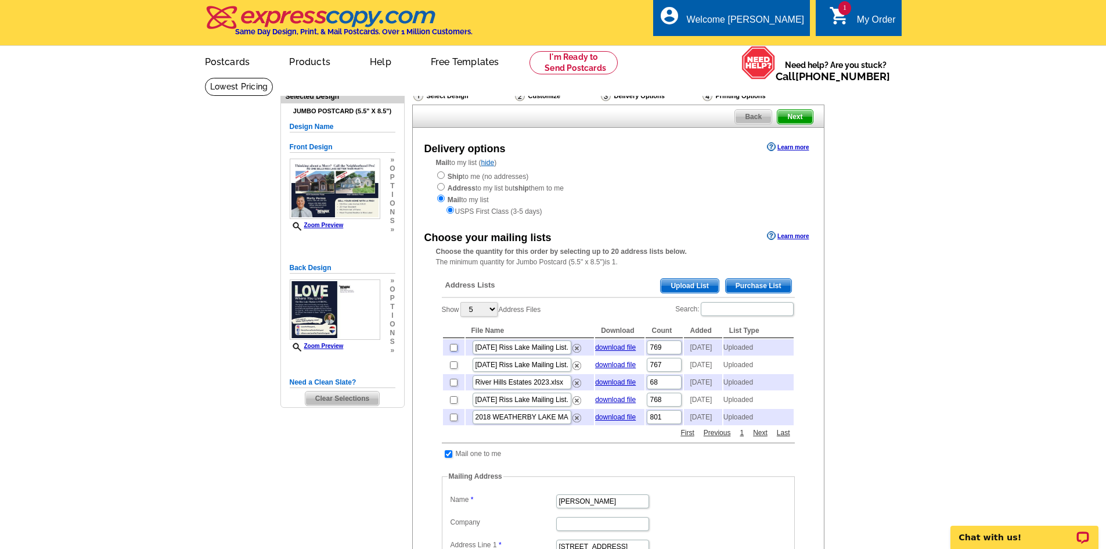
click at [452, 351] on input "checkbox" at bounding box center [454, 348] width 8 height 8
checkbox input "true"
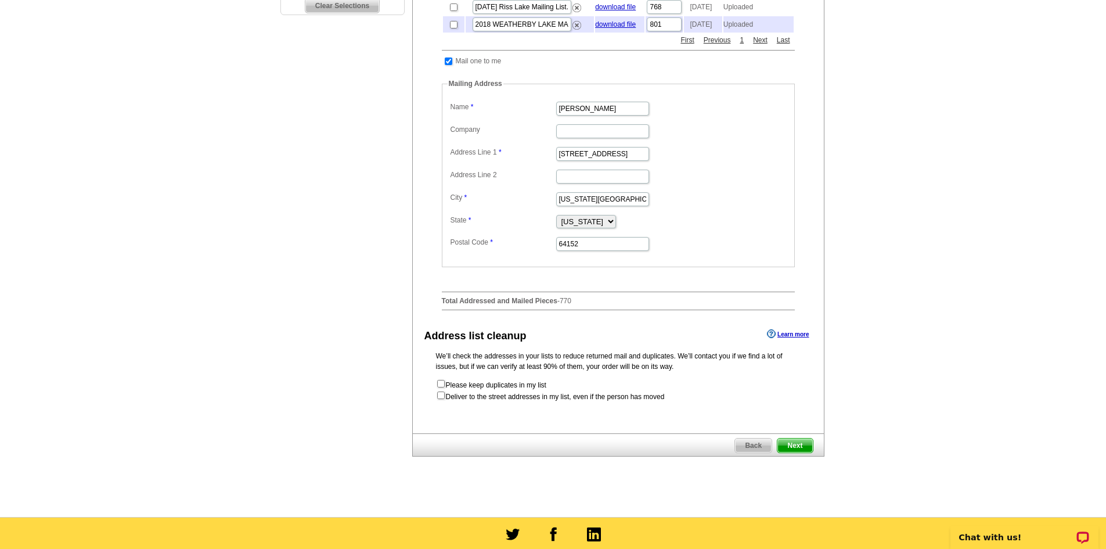
scroll to position [407, 0]
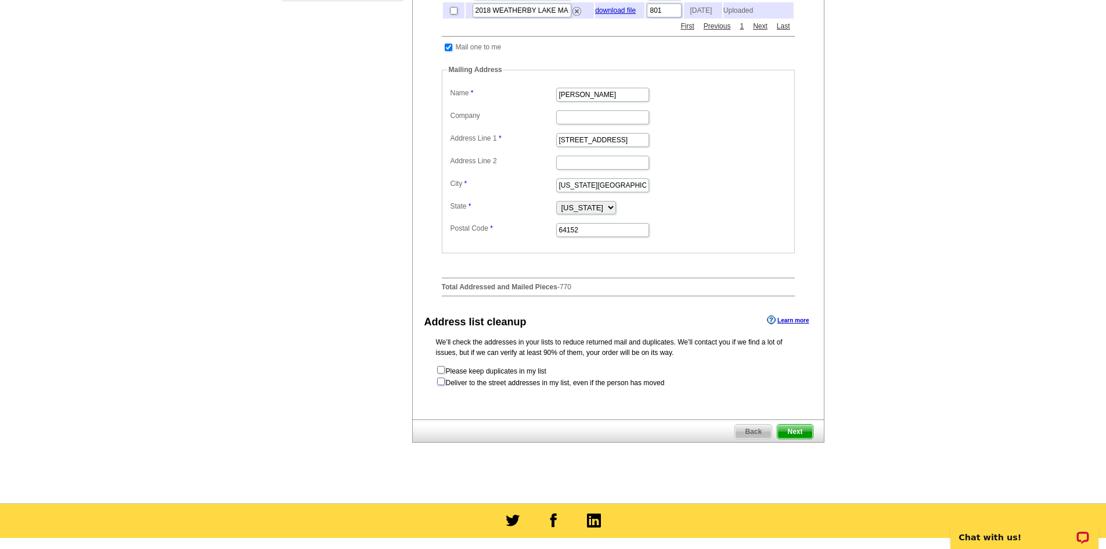
click at [441, 385] on input "checkbox" at bounding box center [441, 381] width 8 height 8
checkbox input "true"
radio input "true"
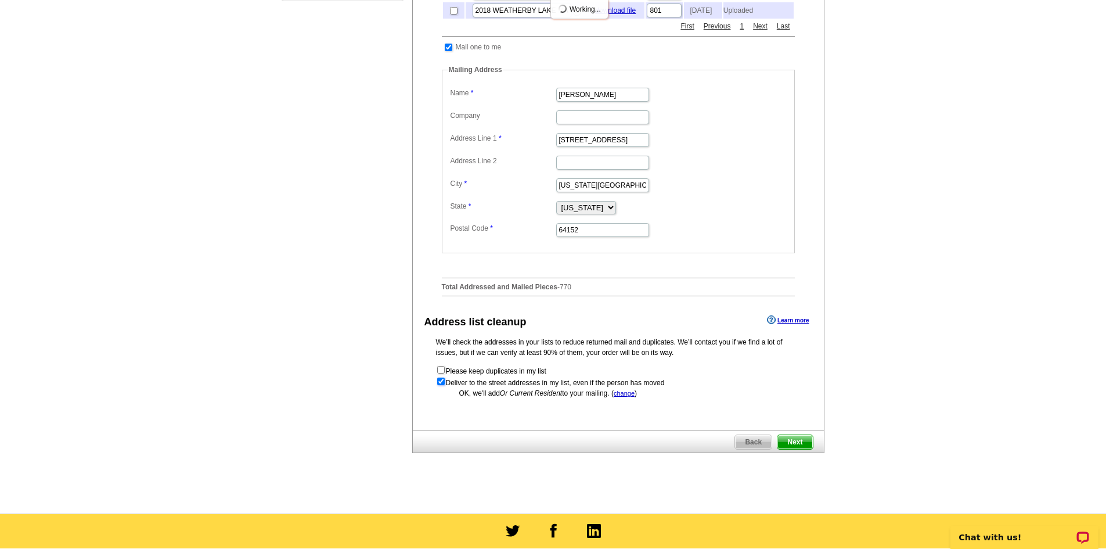
scroll to position [0, 0]
click at [798, 449] on span "Next" at bounding box center [795, 442] width 35 height 14
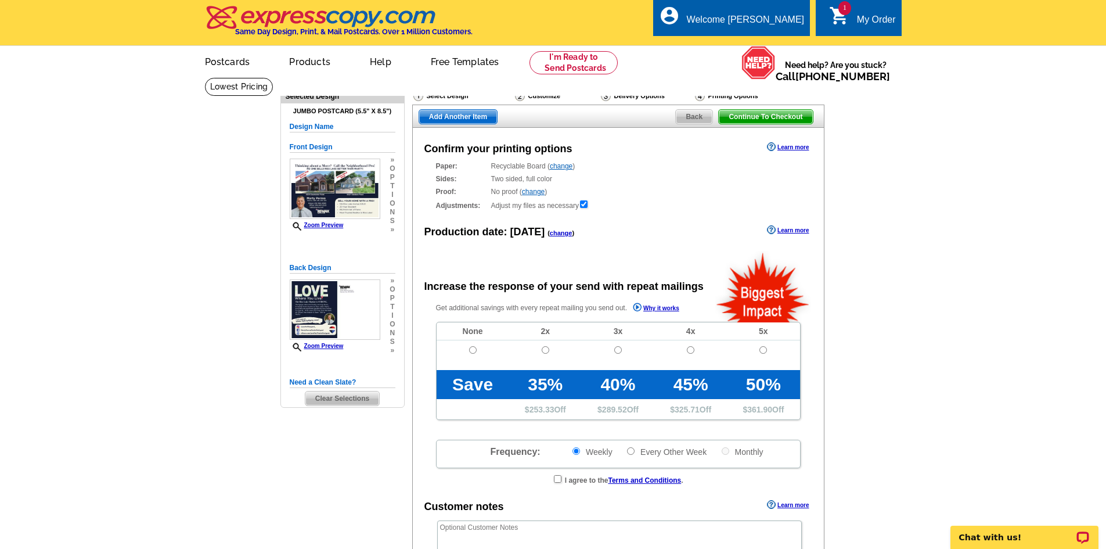
radio input "false"
click at [473, 349] on input "radio" at bounding box center [473, 350] width 8 height 8
radio input "true"
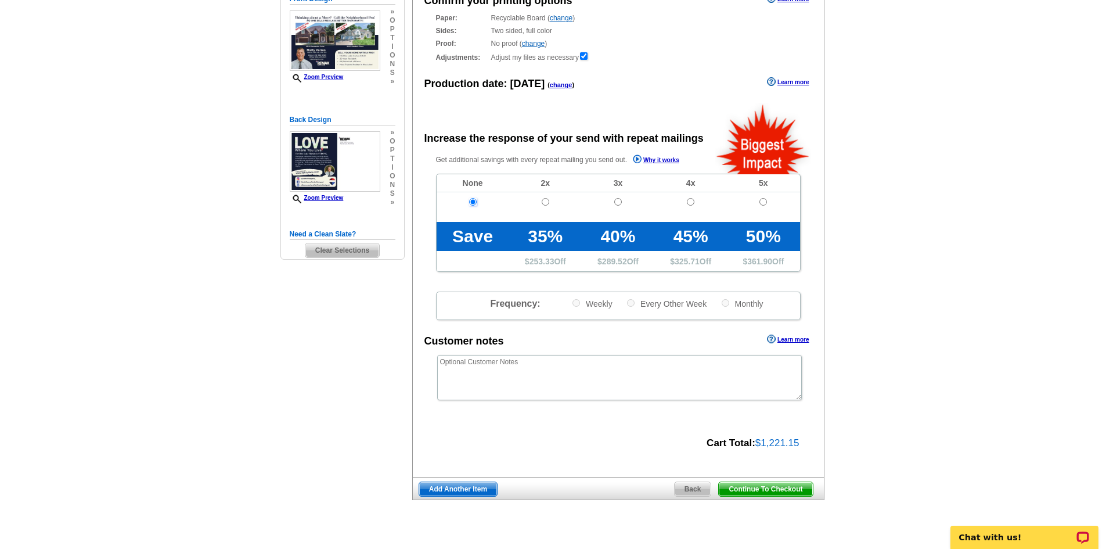
scroll to position [174, 0]
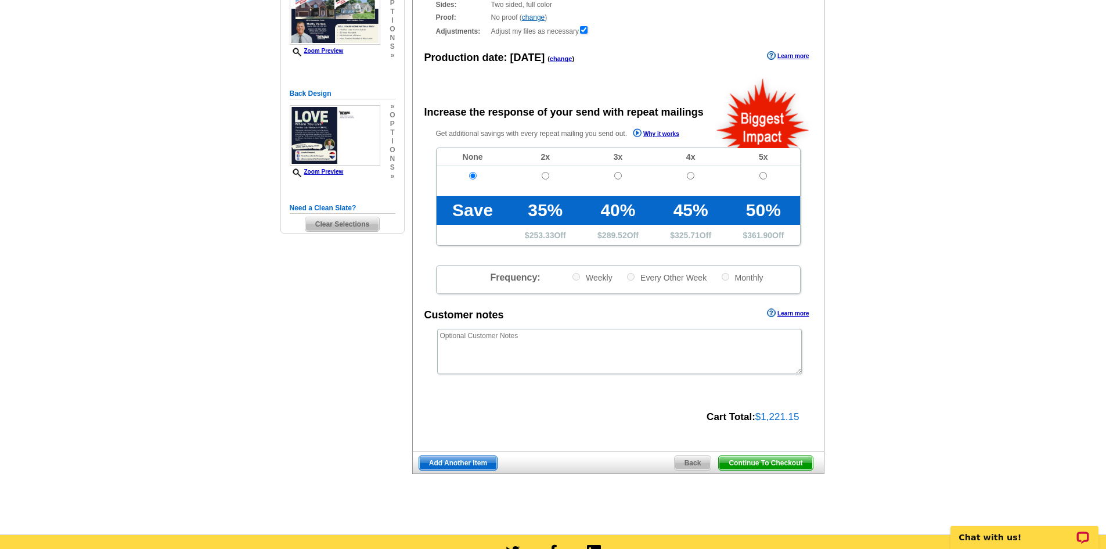
click at [760, 466] on span "Continue To Checkout" at bounding box center [765, 463] width 93 height 14
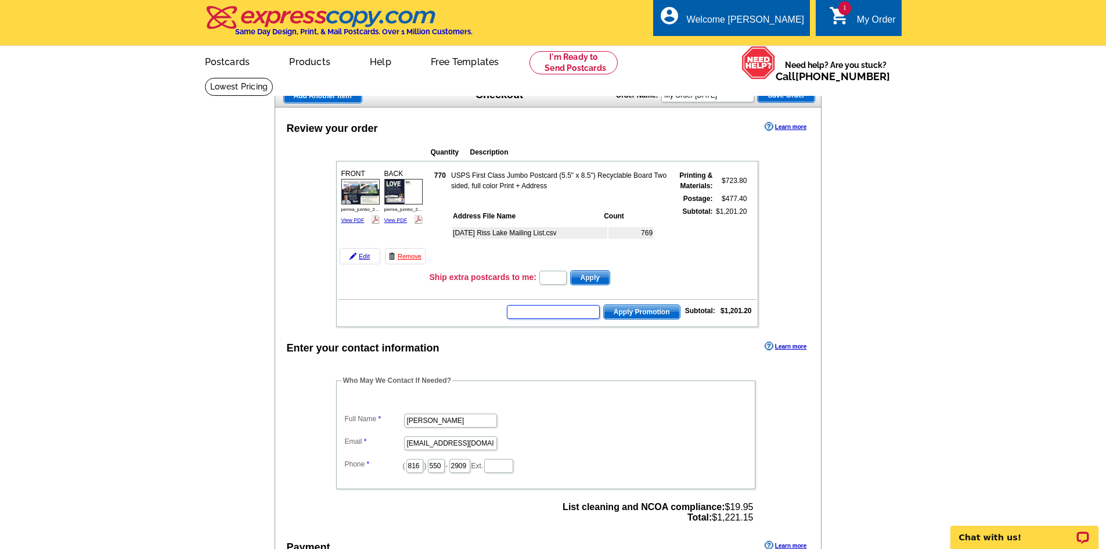
click at [556, 313] on input "text" at bounding box center [553, 312] width 93 height 14
click at [540, 313] on input "text" at bounding box center [553, 312] width 93 height 14
type input "GROW0825"
click at [649, 306] on td "GROW0825 Apply Promotion Subtotal: $1,201.20" at bounding box center [547, 311] width 419 height 20
click at [649, 312] on span "Apply Promotion" at bounding box center [642, 312] width 76 height 14
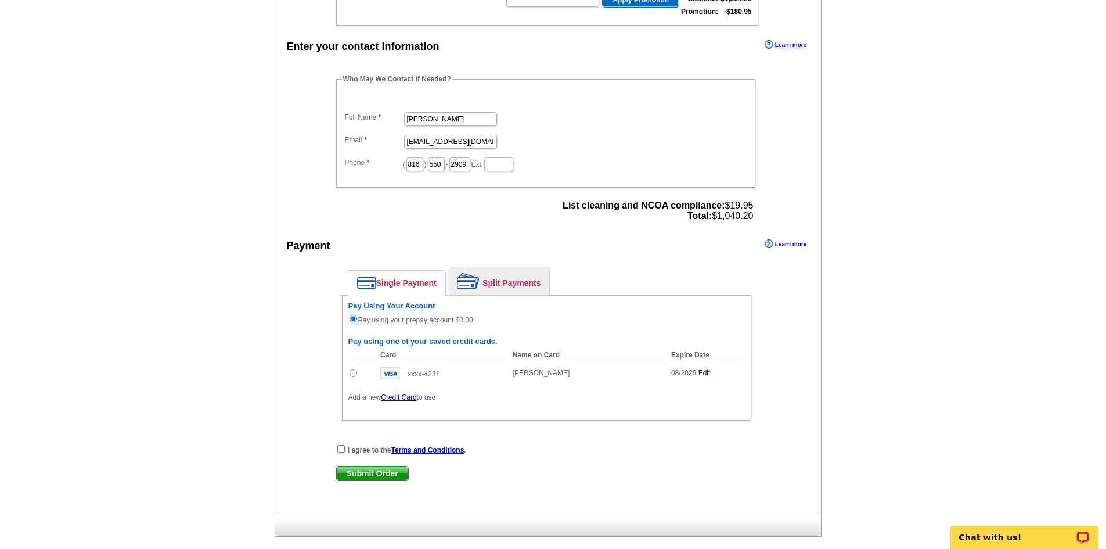
scroll to position [348, 0]
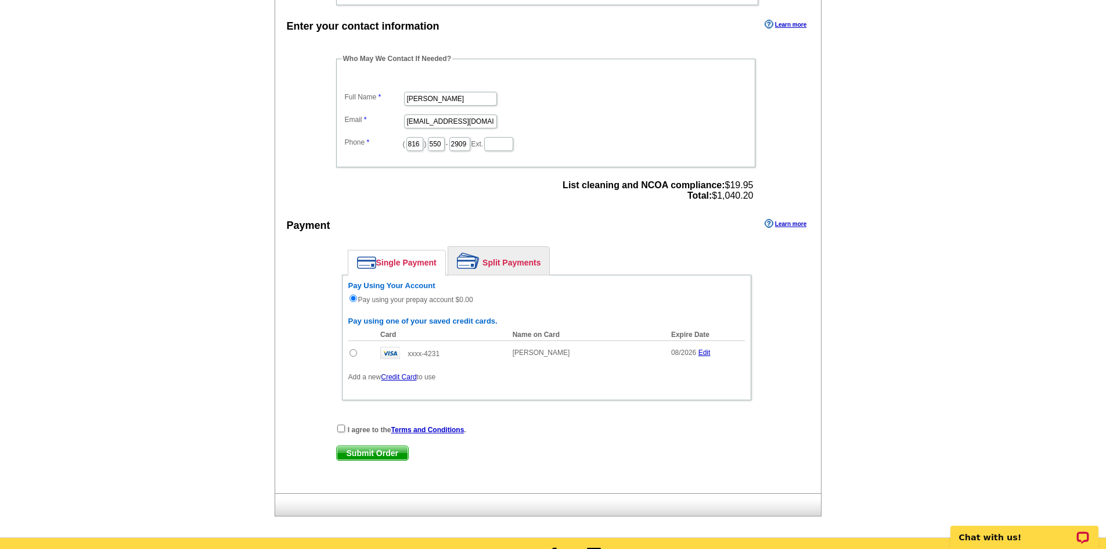
click at [412, 379] on link "Credit Card" at bounding box center [398, 377] width 35 height 8
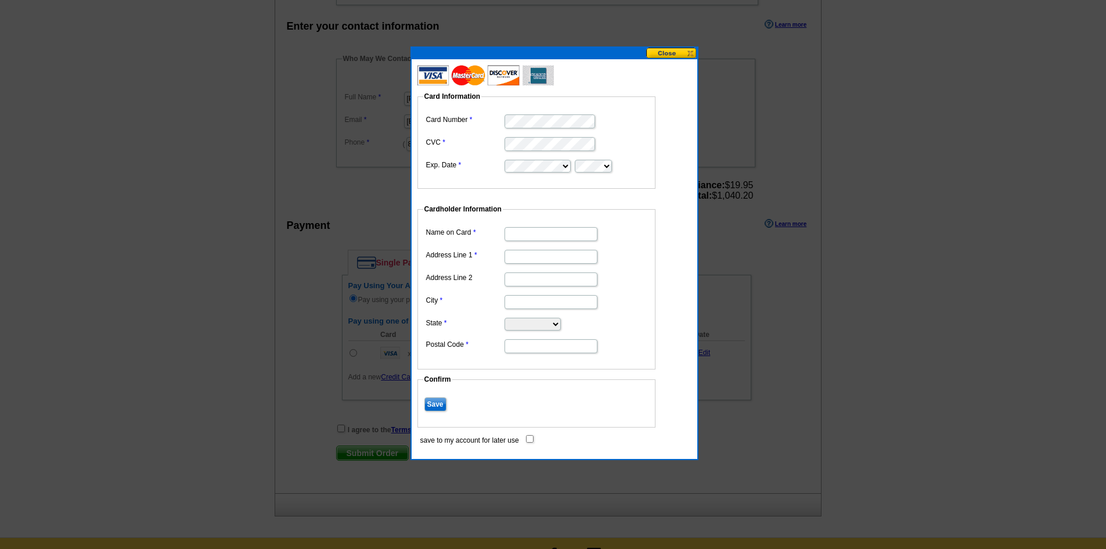
type input "[PERSON_NAME]"
click at [542, 259] on input "Address Line 1" at bounding box center [551, 257] width 93 height 14
type input "[STREET_ADDRESS]"
type input "[GEOGRAPHIC_DATA]"
select select "MO"
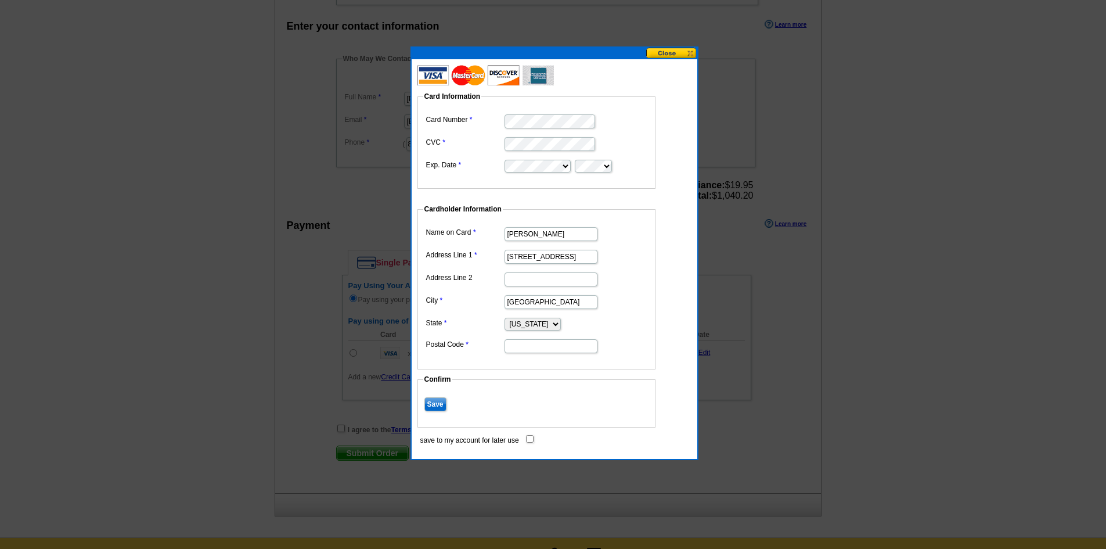
type input "64152"
click at [528, 438] on input "save to my account for later use" at bounding box center [530, 439] width 8 height 8
checkbox input "true"
click at [427, 403] on input "Save" at bounding box center [436, 404] width 22 height 14
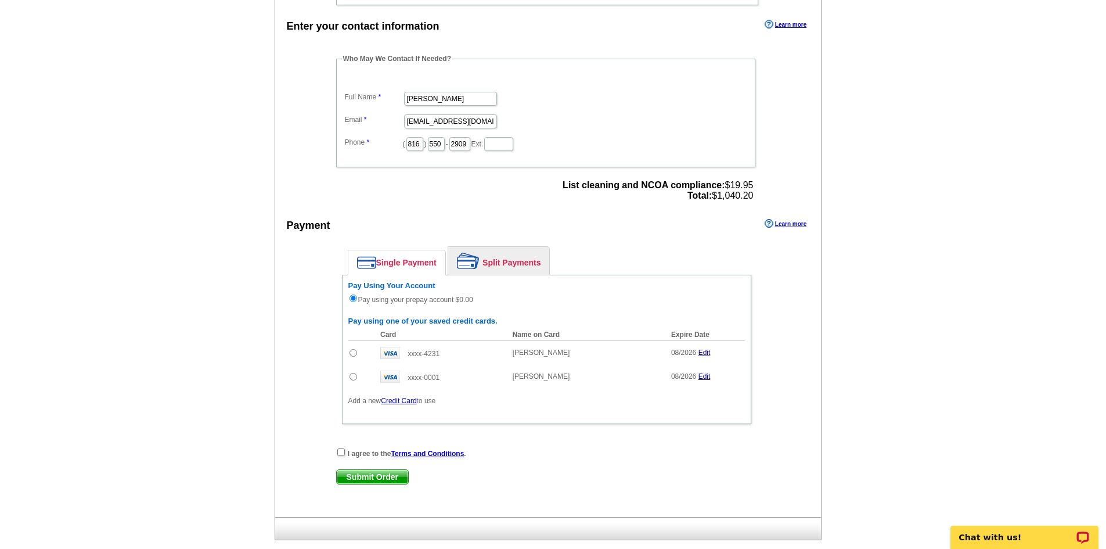
click at [352, 371] on td at bounding box center [361, 377] width 27 height 24
click at [355, 375] on input "radio" at bounding box center [354, 377] width 8 height 8
radio input "true"
radio input "false"
click at [336, 456] on div "I agree to the Terms and Conditions ." at bounding box center [546, 453] width 421 height 12
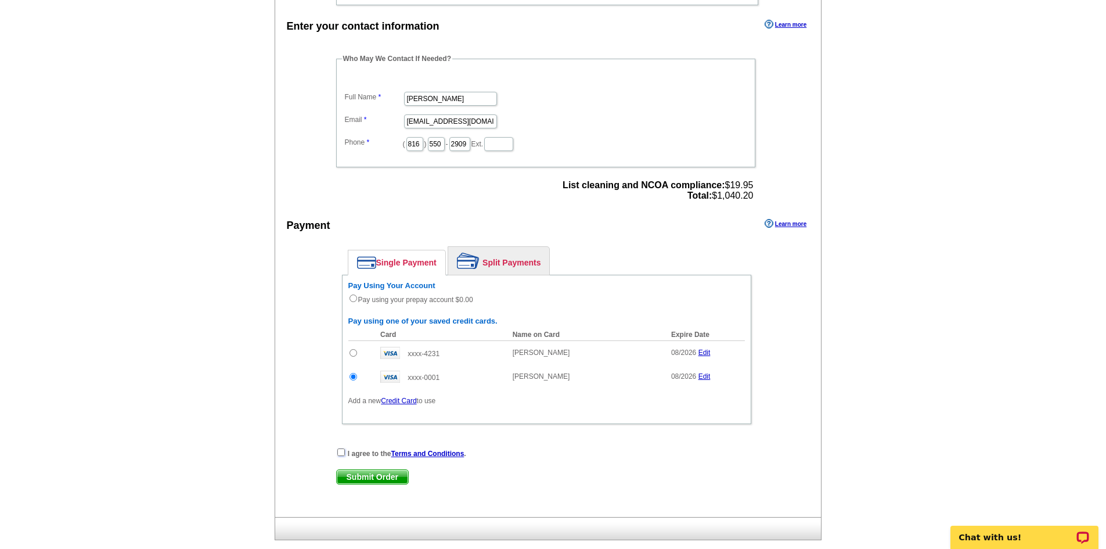
click at [343, 453] on input "checkbox" at bounding box center [341, 452] width 8 height 8
checkbox input "true"
click at [368, 477] on span "Submit Order" at bounding box center [372, 477] width 71 height 14
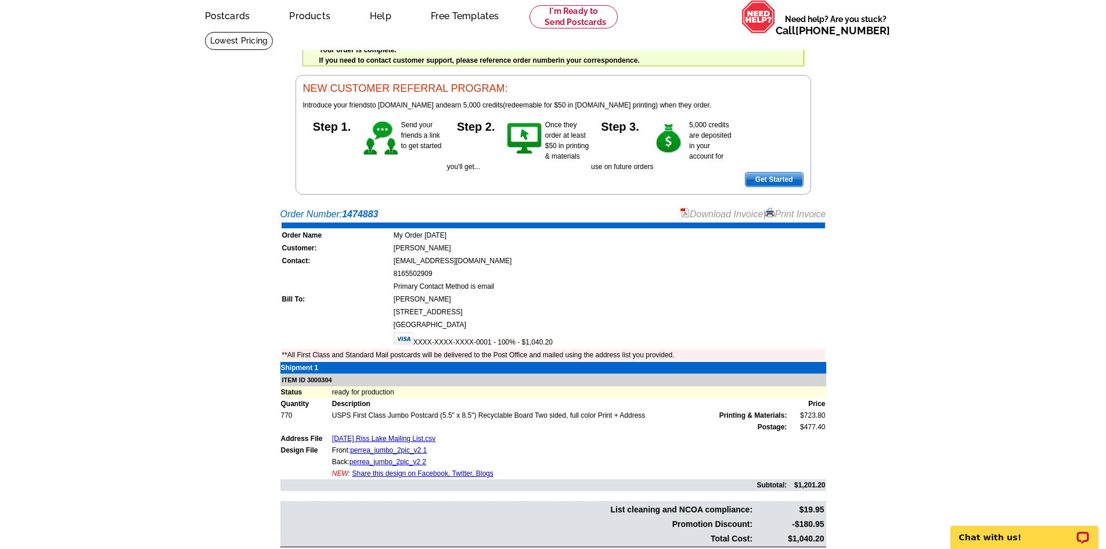
scroll to position [116, 0]
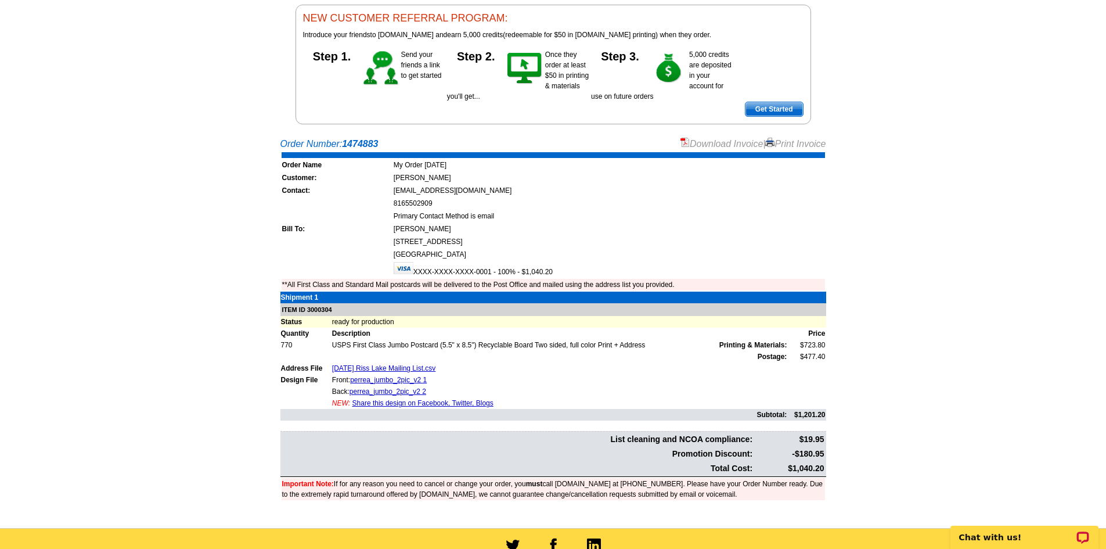
click at [785, 145] on link "Print Invoice" at bounding box center [795, 144] width 60 height 10
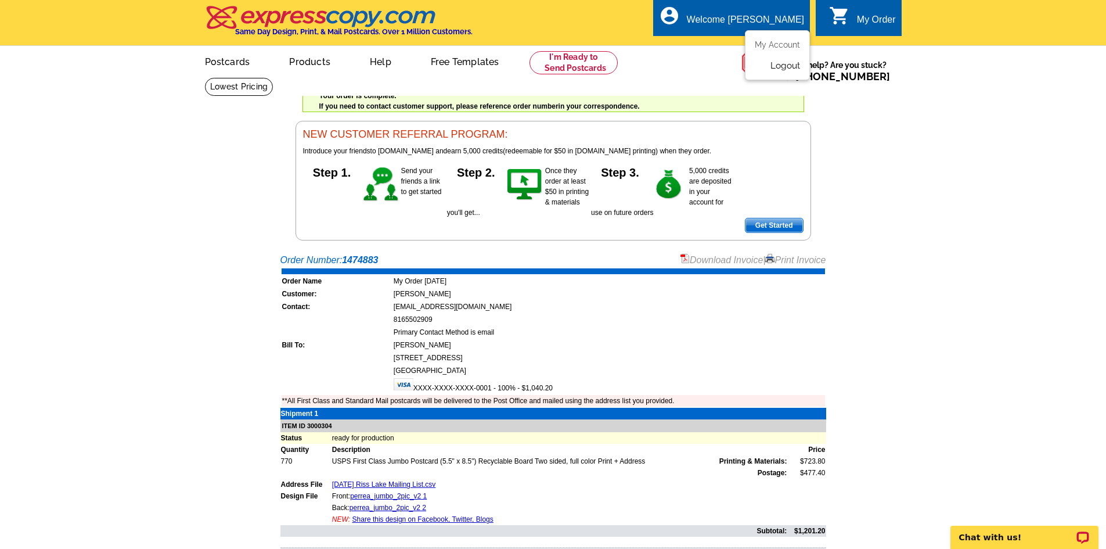
click at [785, 66] on link "Logout" at bounding box center [786, 65] width 30 height 10
